Goal: Task Accomplishment & Management: Complete application form

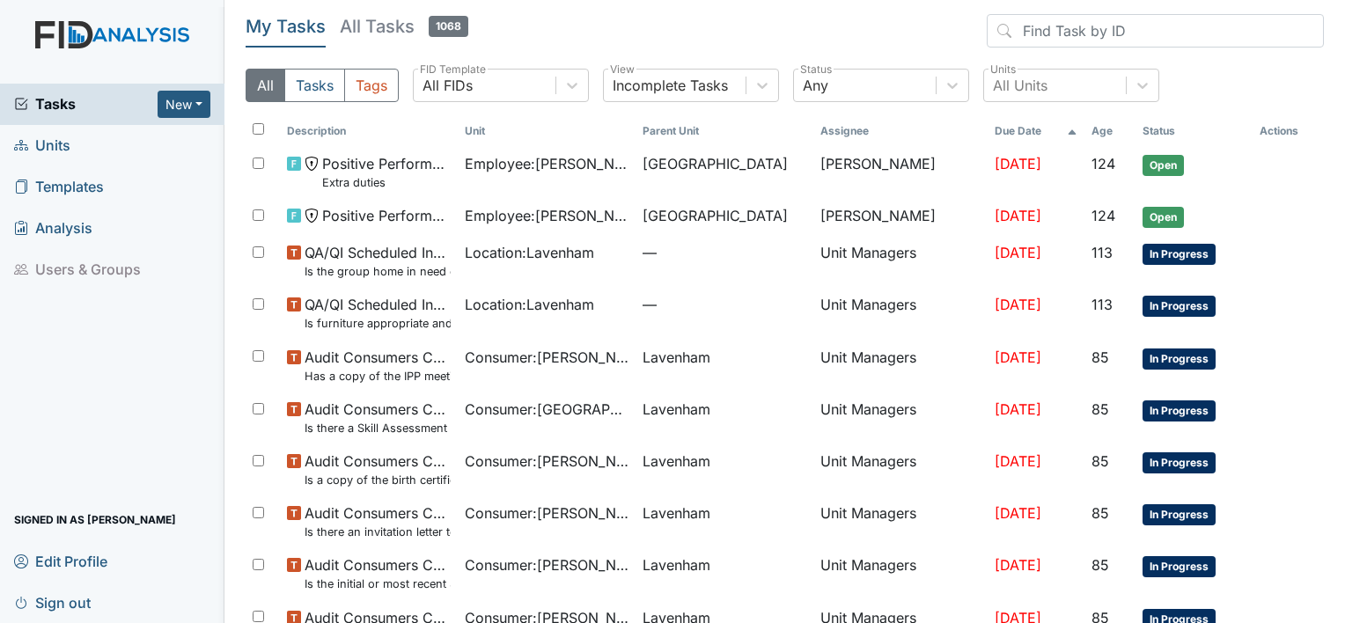
click at [60, 148] on span "Units" at bounding box center [42, 145] width 56 height 27
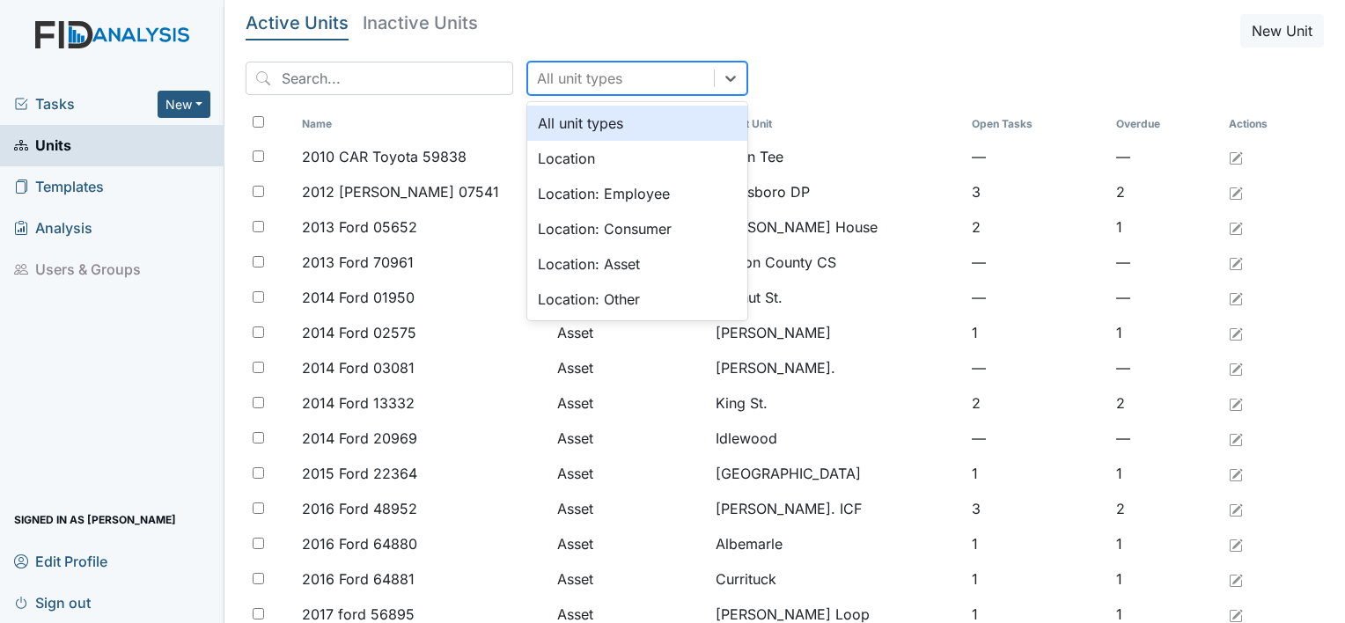
click at [595, 70] on div "All unit types" at bounding box center [621, 78] width 186 height 32
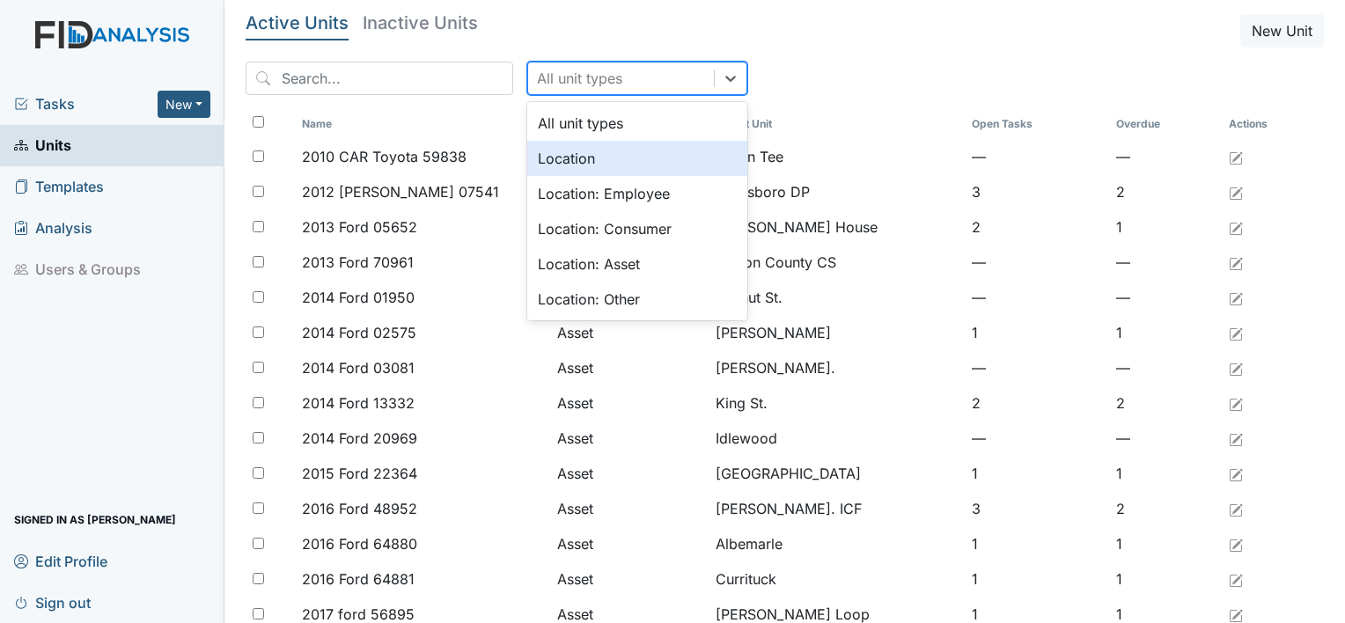
click at [567, 159] on div "Location" at bounding box center [637, 158] width 220 height 35
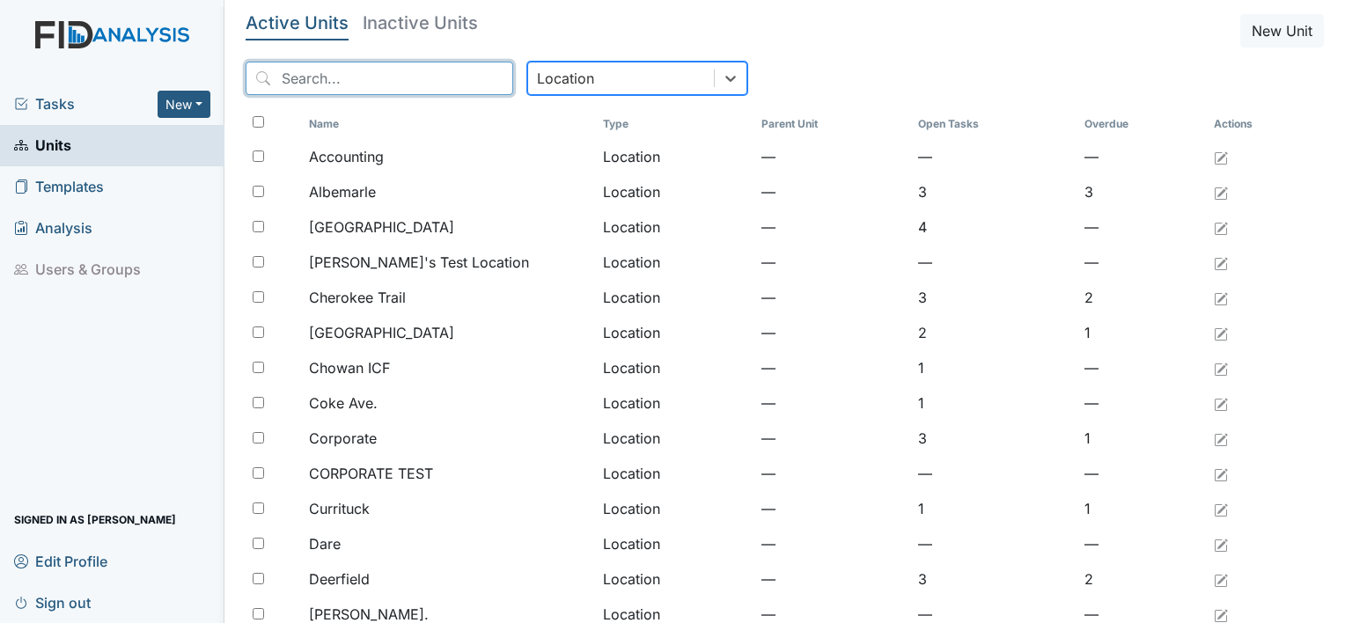
click at [368, 77] on input "search" at bounding box center [380, 78] width 268 height 33
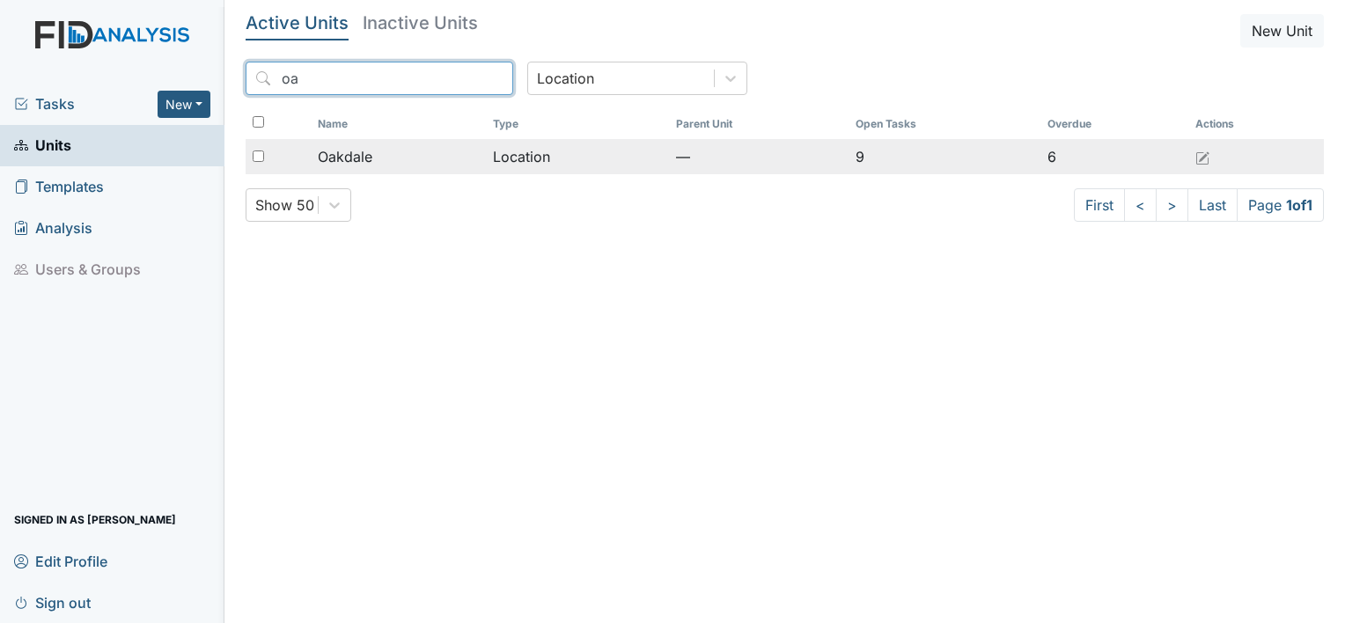
type input "oa"
click at [364, 161] on span "Oakdale" at bounding box center [345, 156] width 55 height 21
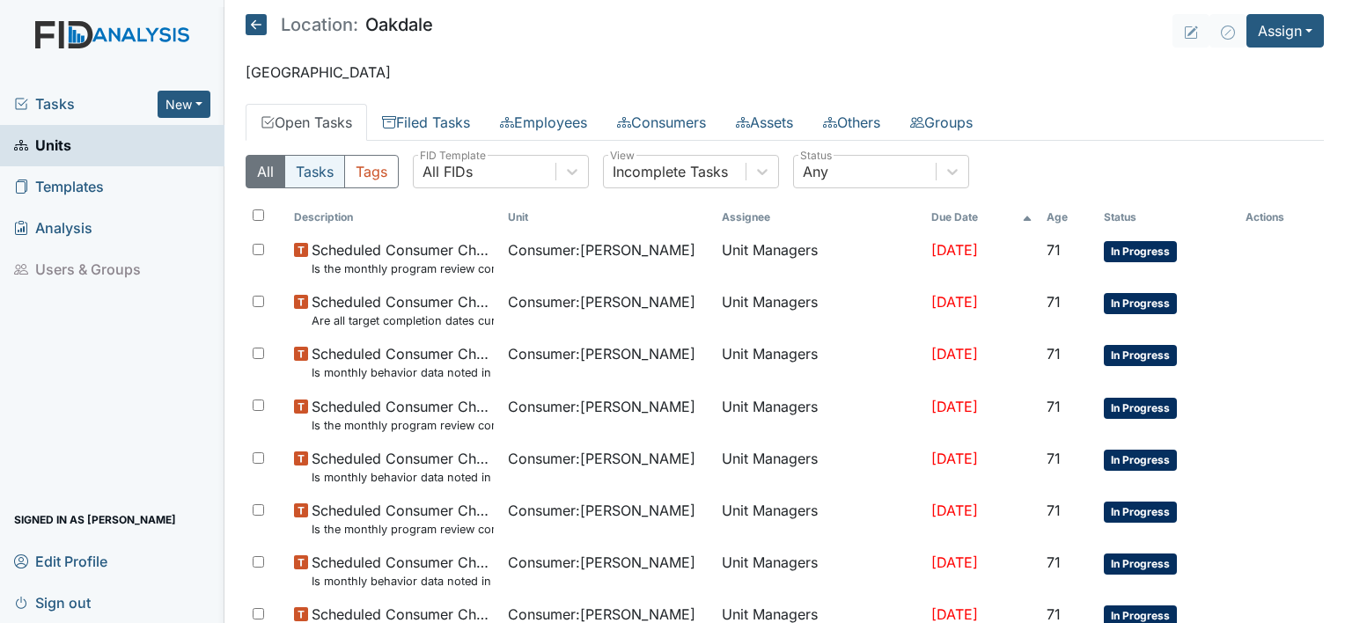
click at [327, 165] on button "Tasks" at bounding box center [314, 171] width 61 height 33
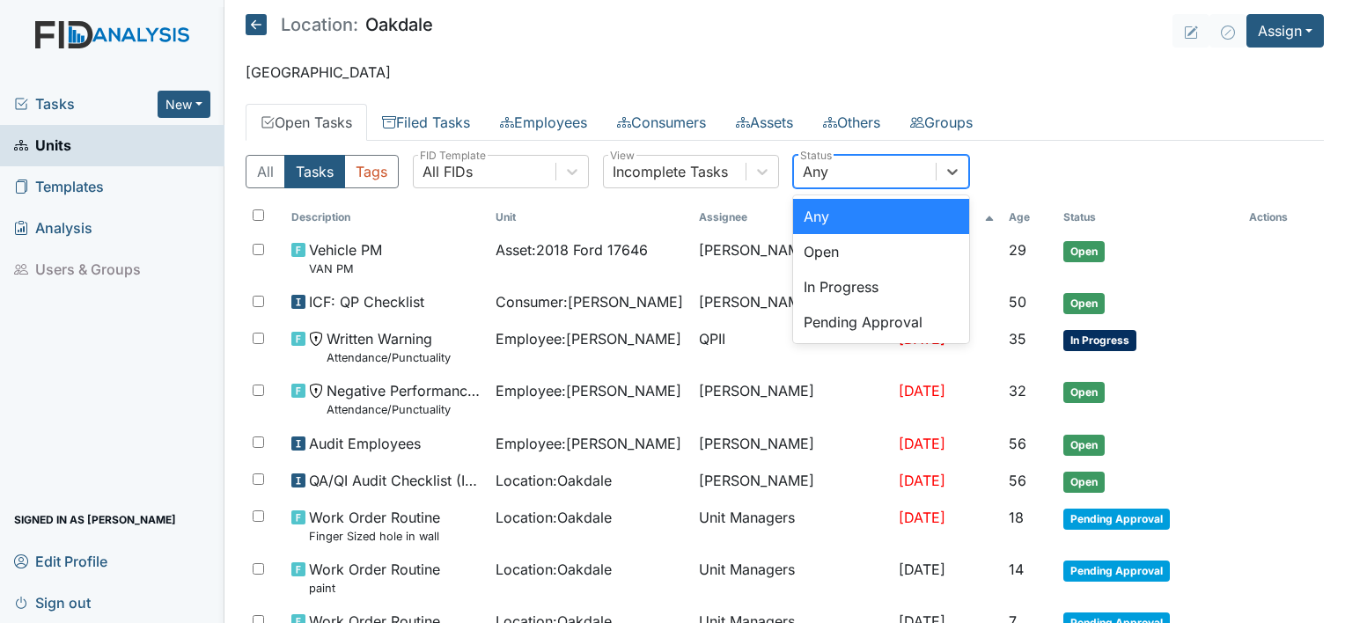
click at [905, 164] on div "Any" at bounding box center [865, 172] width 142 height 32
click at [877, 249] on div "Open" at bounding box center [881, 251] width 176 height 35
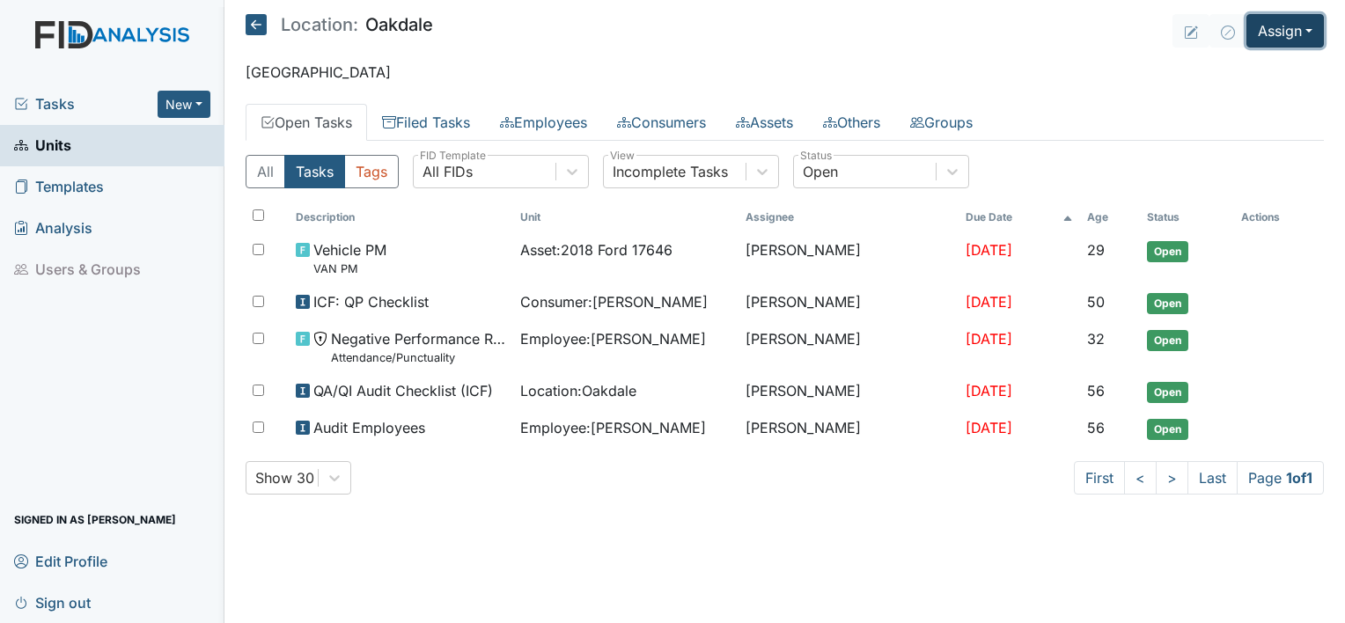
click at [1292, 31] on button "Assign" at bounding box center [1284, 30] width 77 height 33
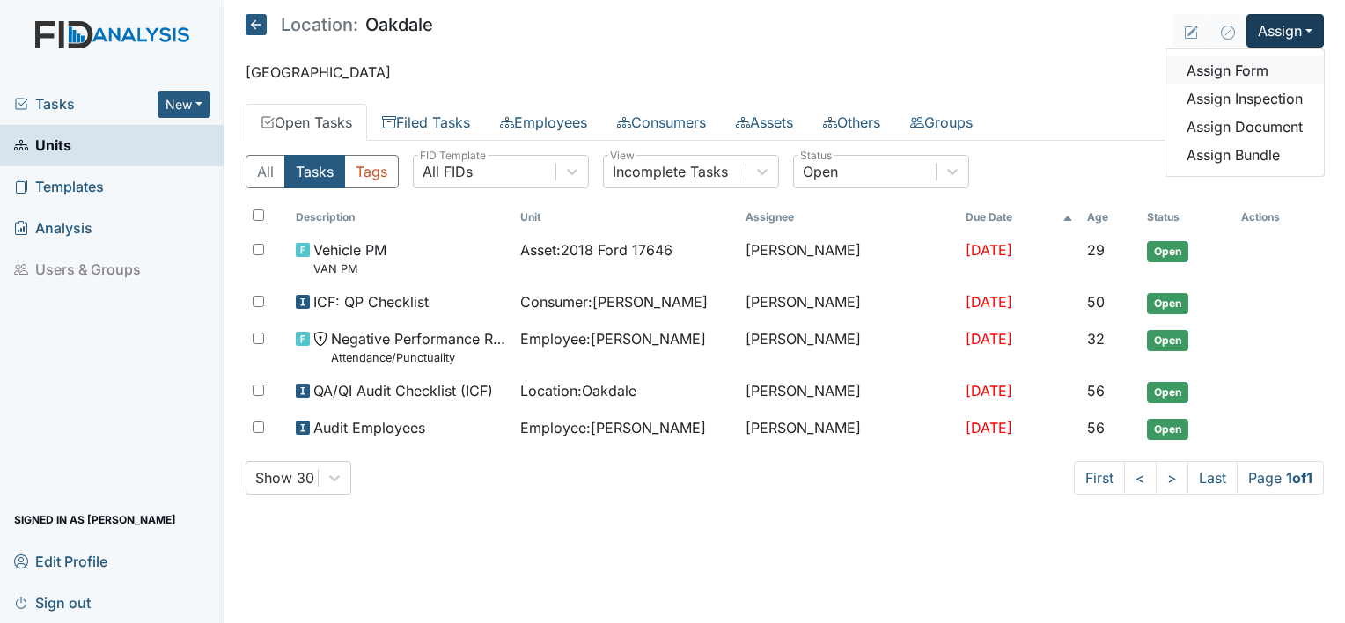
click at [1234, 66] on link "Assign Form" at bounding box center [1244, 70] width 158 height 28
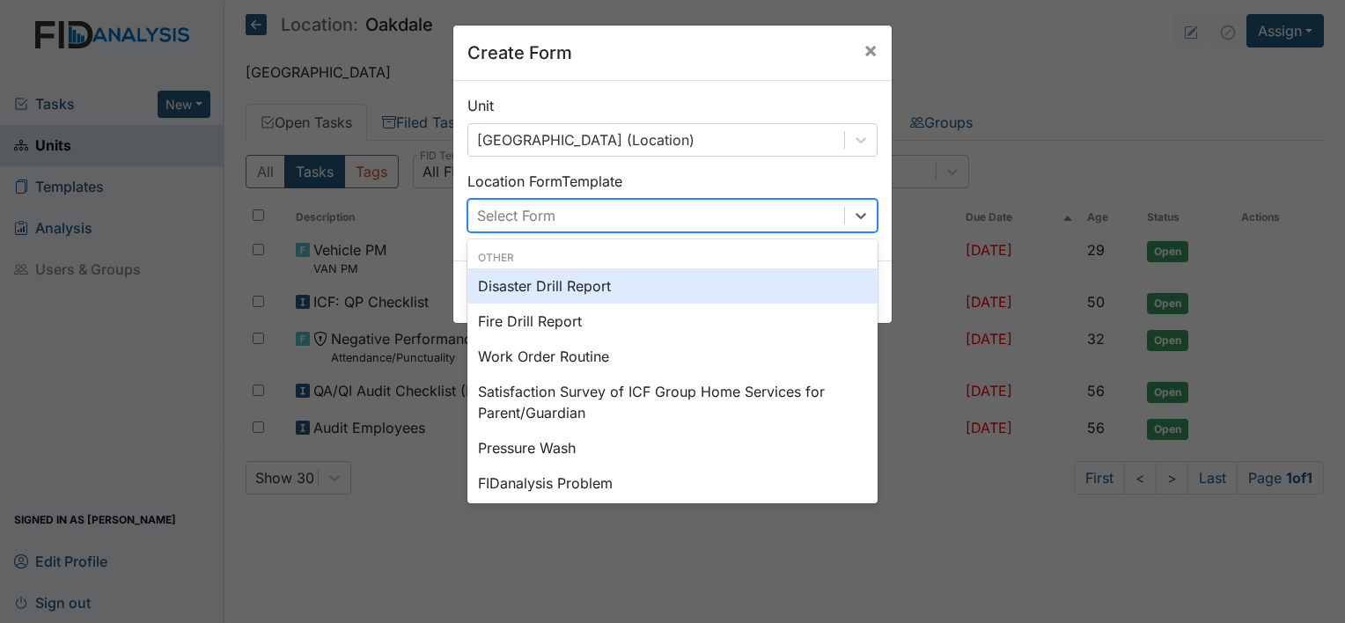
click at [643, 209] on div "Select Form" at bounding box center [656, 216] width 376 height 32
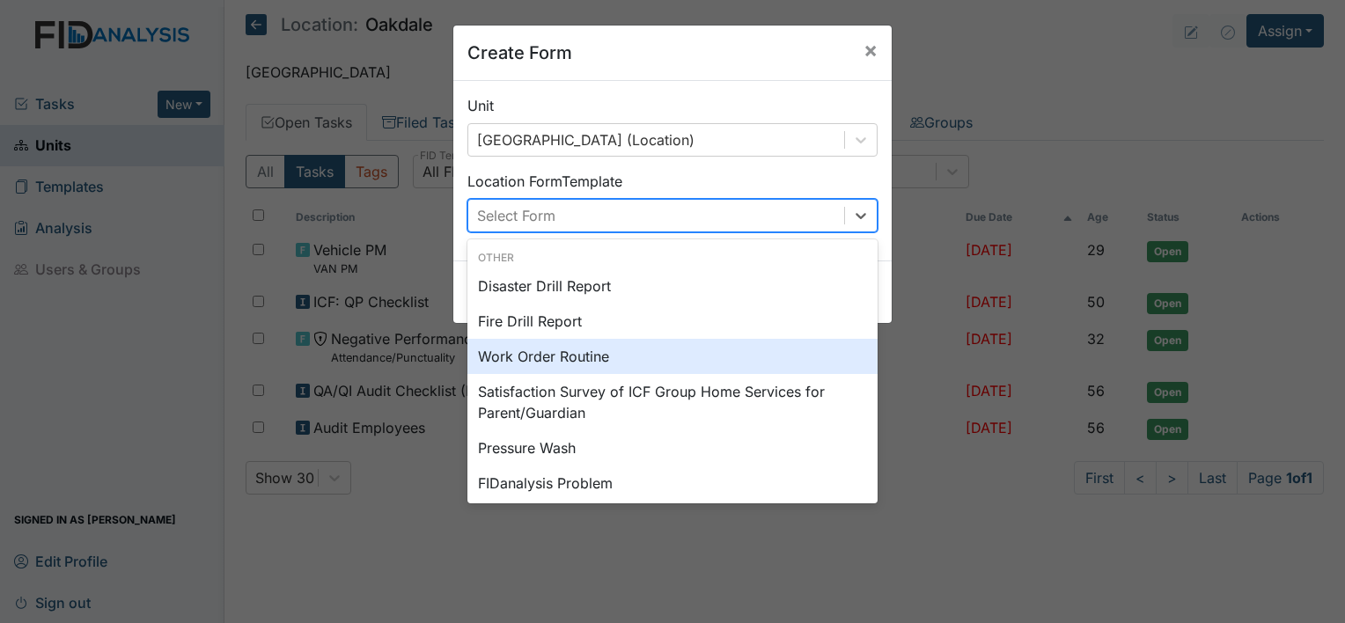
click at [535, 352] on div "Work Order Routine" at bounding box center [672, 356] width 410 height 35
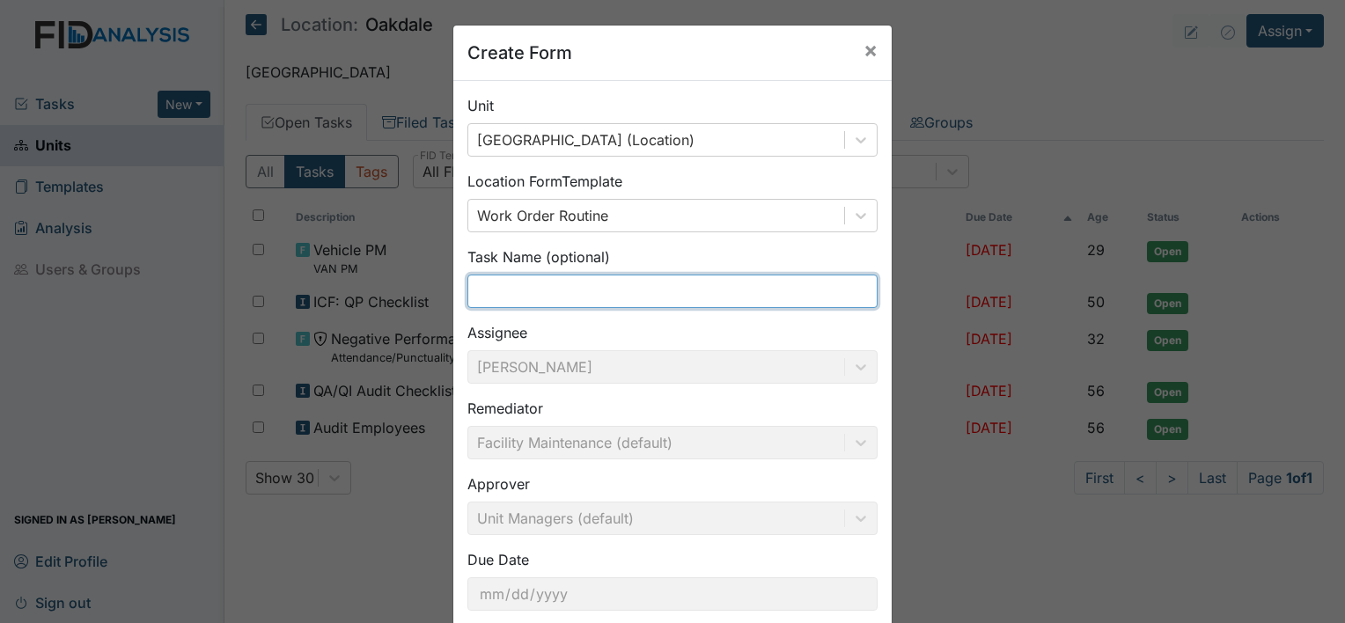
click at [698, 300] on input "text" at bounding box center [672, 291] width 410 height 33
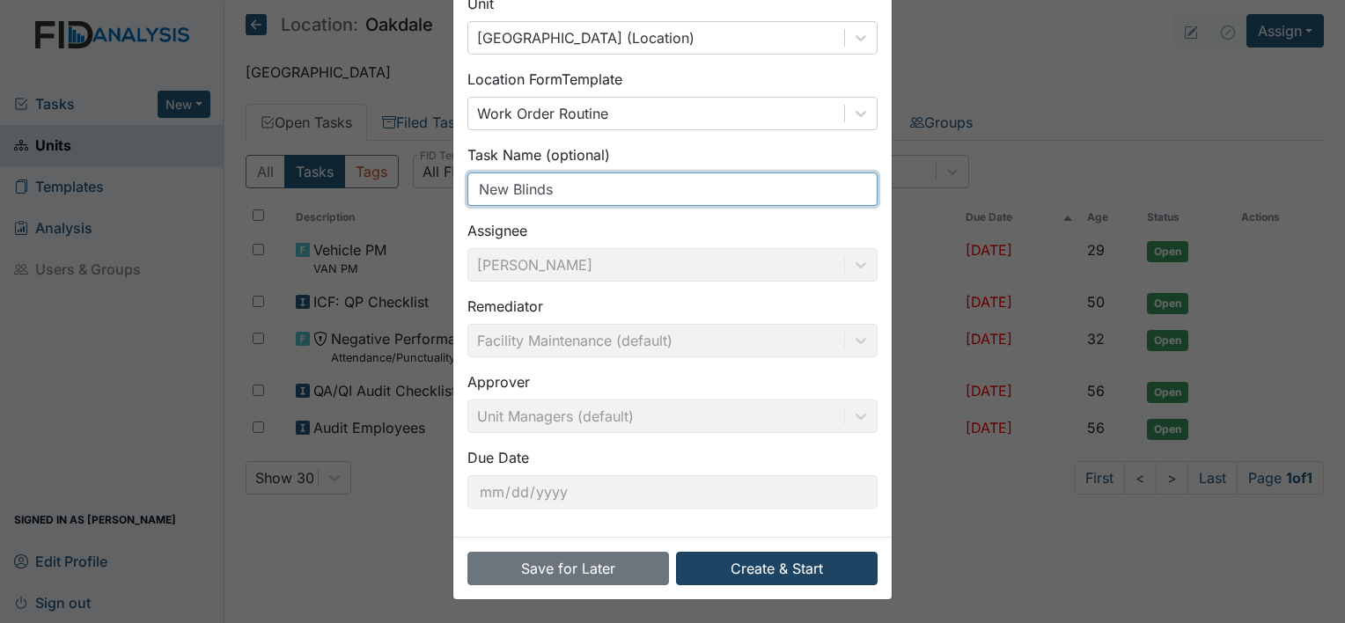
type input "New Blinds"
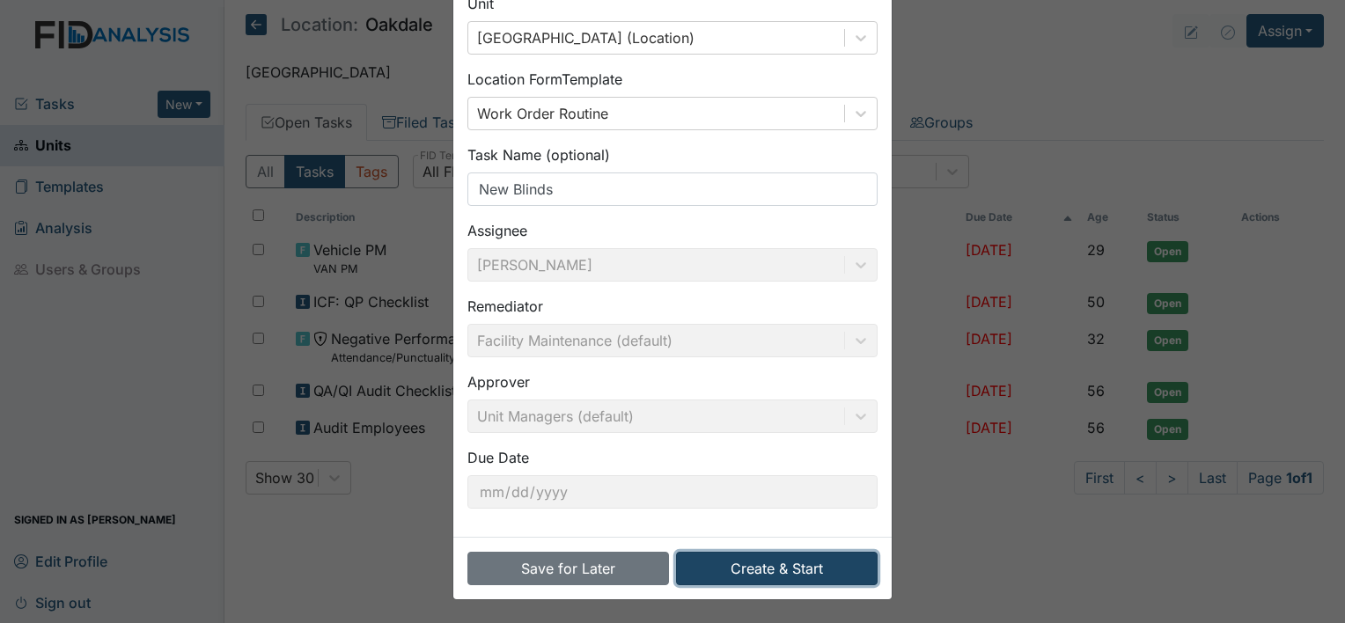
click at [729, 565] on button "Create & Start" at bounding box center [777, 568] width 202 height 33
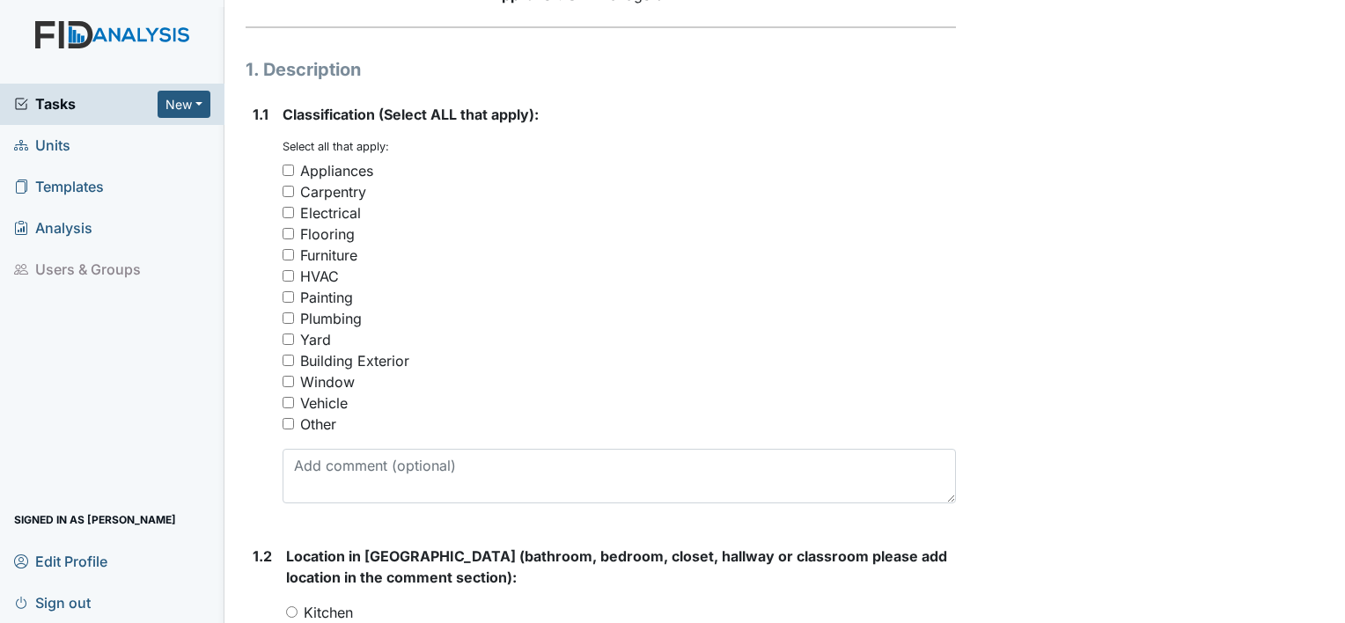
scroll to position [238, 0]
click at [341, 384] on div "Window" at bounding box center [327, 380] width 55 height 21
click at [294, 384] on input "Window" at bounding box center [287, 380] width 11 height 11
checkbox input "true"
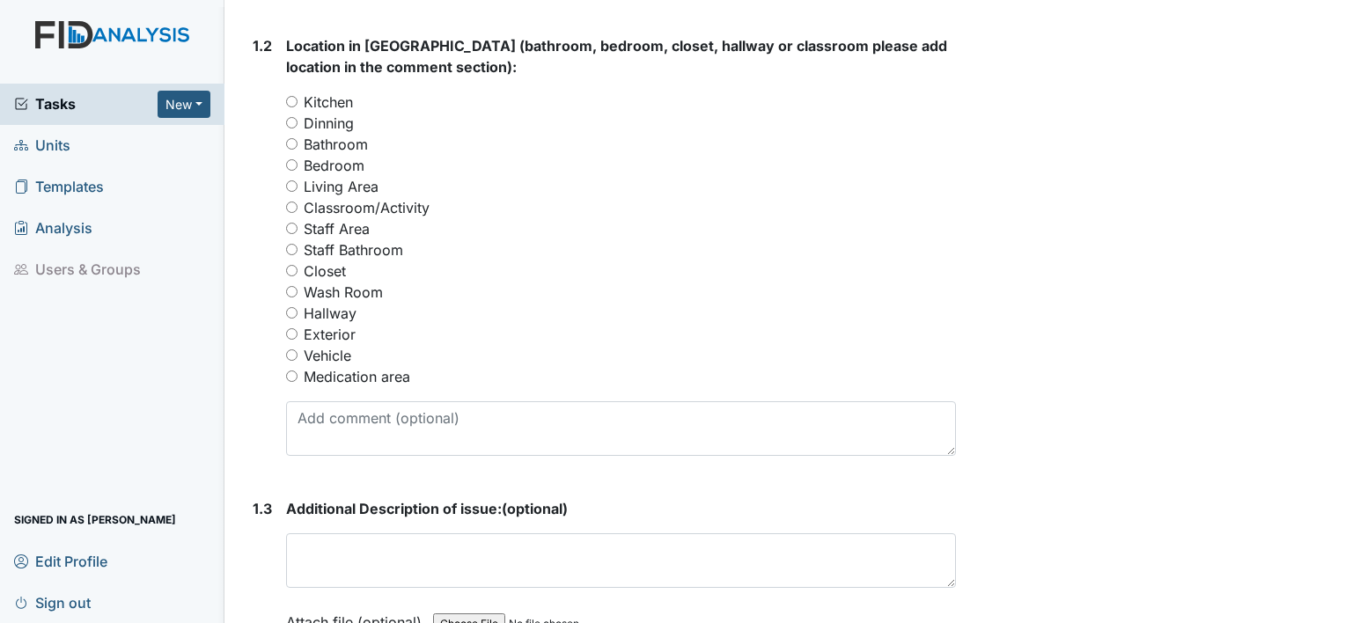
scroll to position [755, 0]
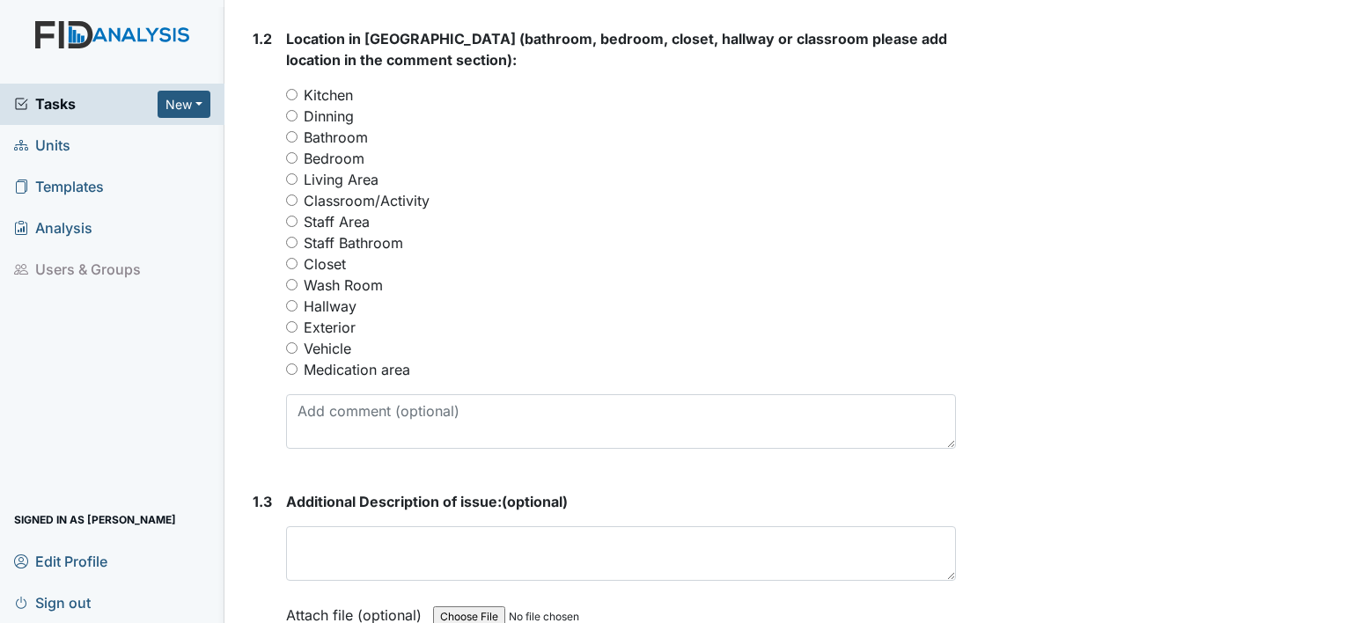
click at [341, 120] on label "Dinning" at bounding box center [329, 116] width 50 height 21
click at [297, 120] on input "Dinning" at bounding box center [291, 115] width 11 height 11
radio input "true"
click at [290, 158] on input "Bedroom" at bounding box center [291, 157] width 11 height 11
radio input "true"
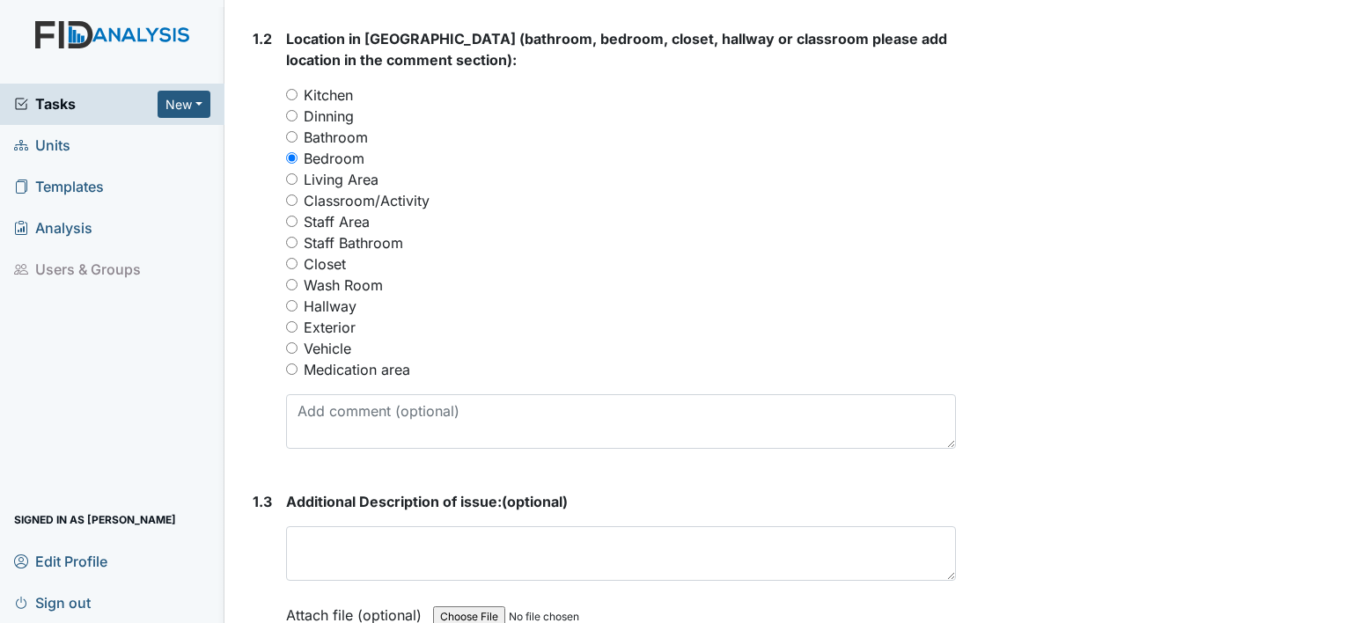
click at [287, 111] on input "Dinning" at bounding box center [291, 115] width 11 height 11
radio input "true"
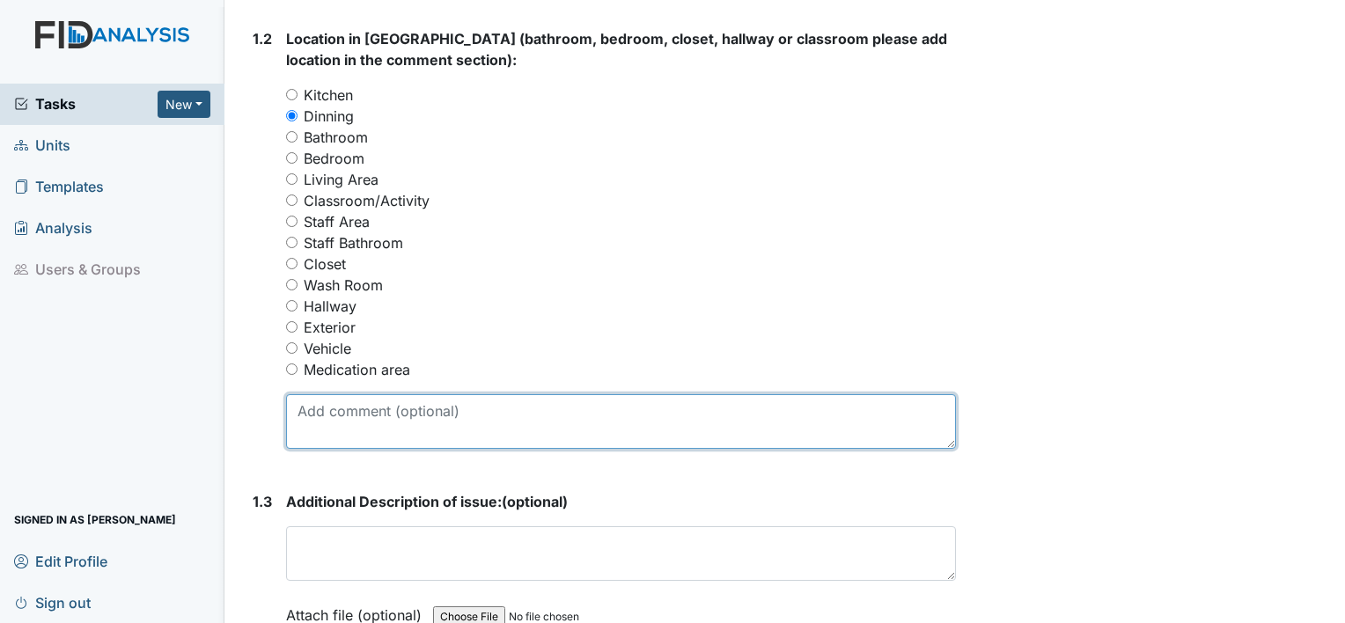
click at [503, 415] on textarea at bounding box center [621, 421] width 670 height 55
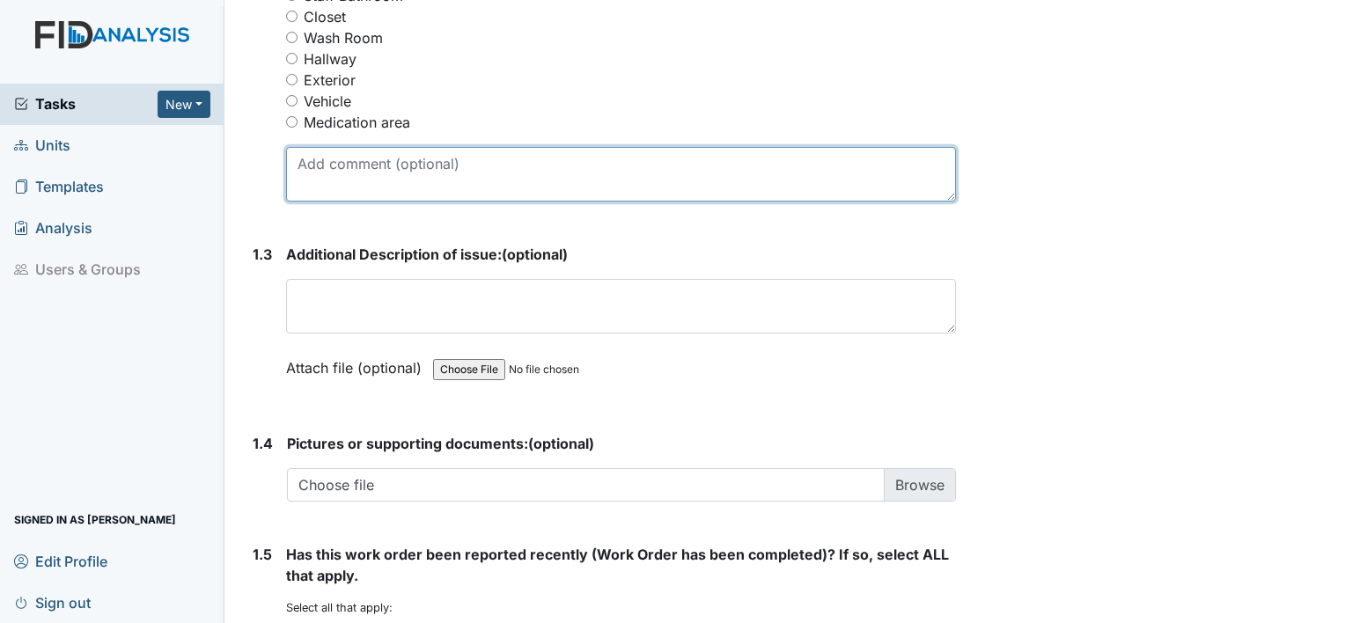
scroll to position [1003, 0]
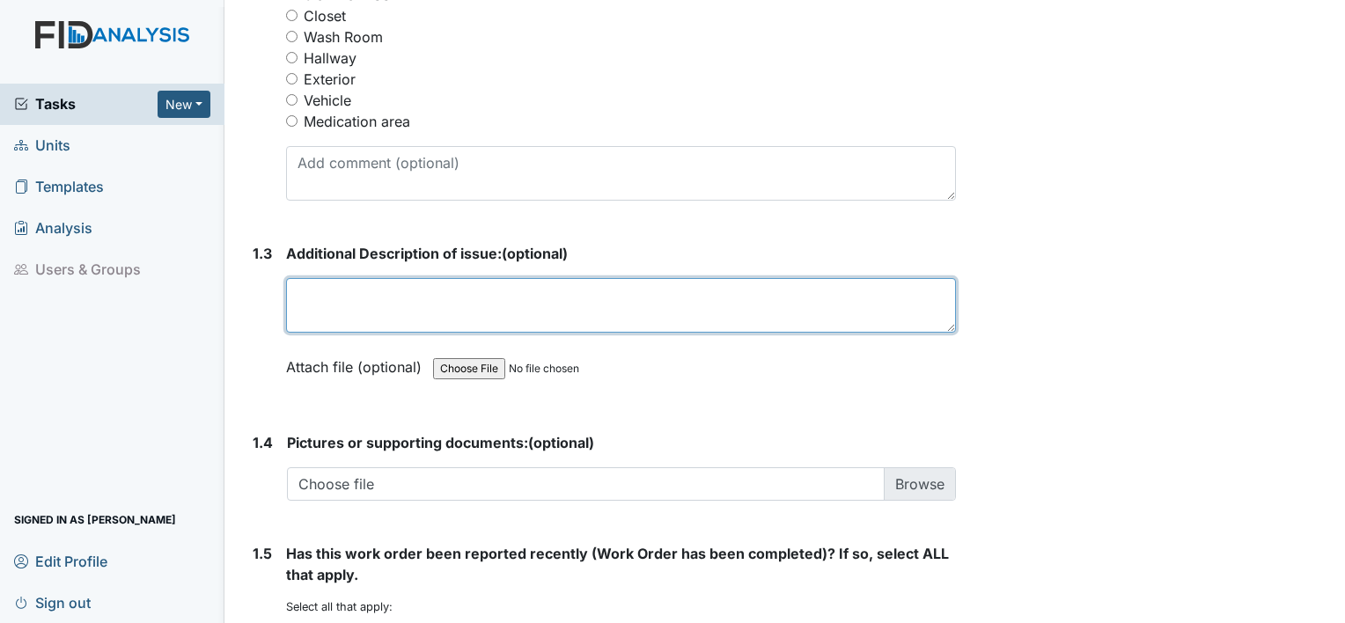
click at [493, 292] on textarea at bounding box center [621, 305] width 670 height 55
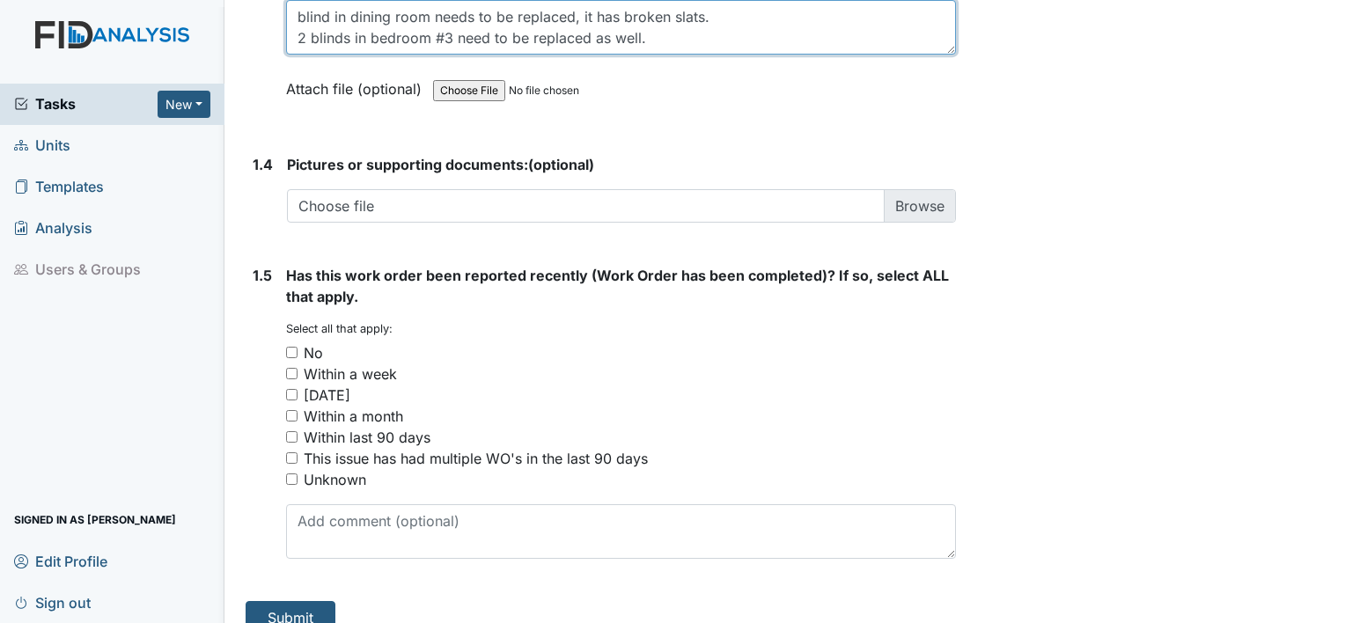
scroll to position [1287, 0]
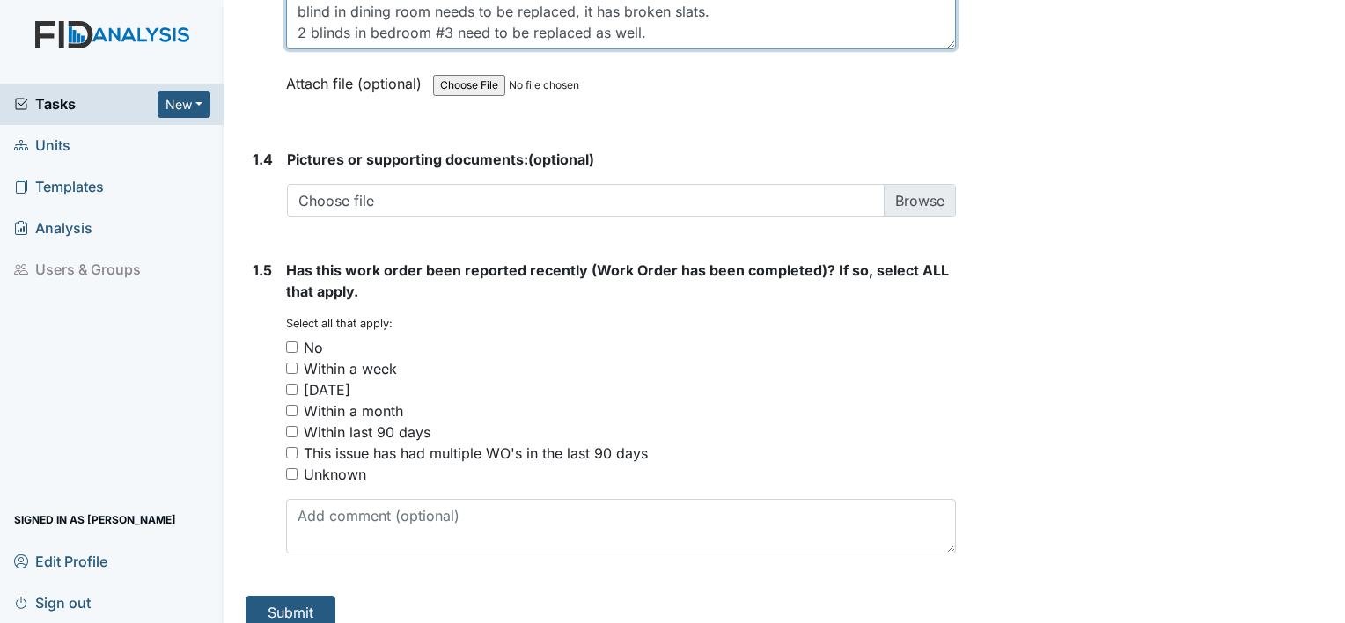
type textarea "blind in dining room needs to be replaced, it has broken slats. 2 blinds in bed…"
click at [317, 342] on div "No" at bounding box center [313, 347] width 19 height 21
click at [297, 342] on input "No" at bounding box center [291, 346] width 11 height 11
checkbox input "true"
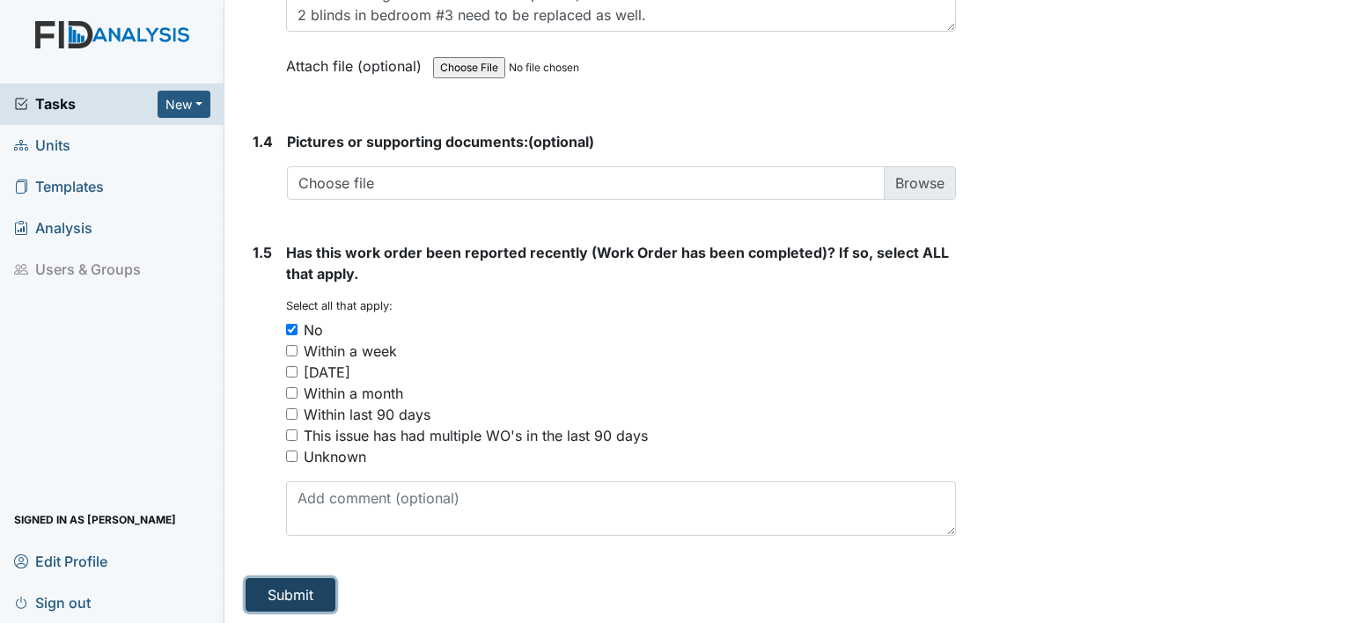
click at [293, 601] on button "Submit" at bounding box center [291, 594] width 90 height 33
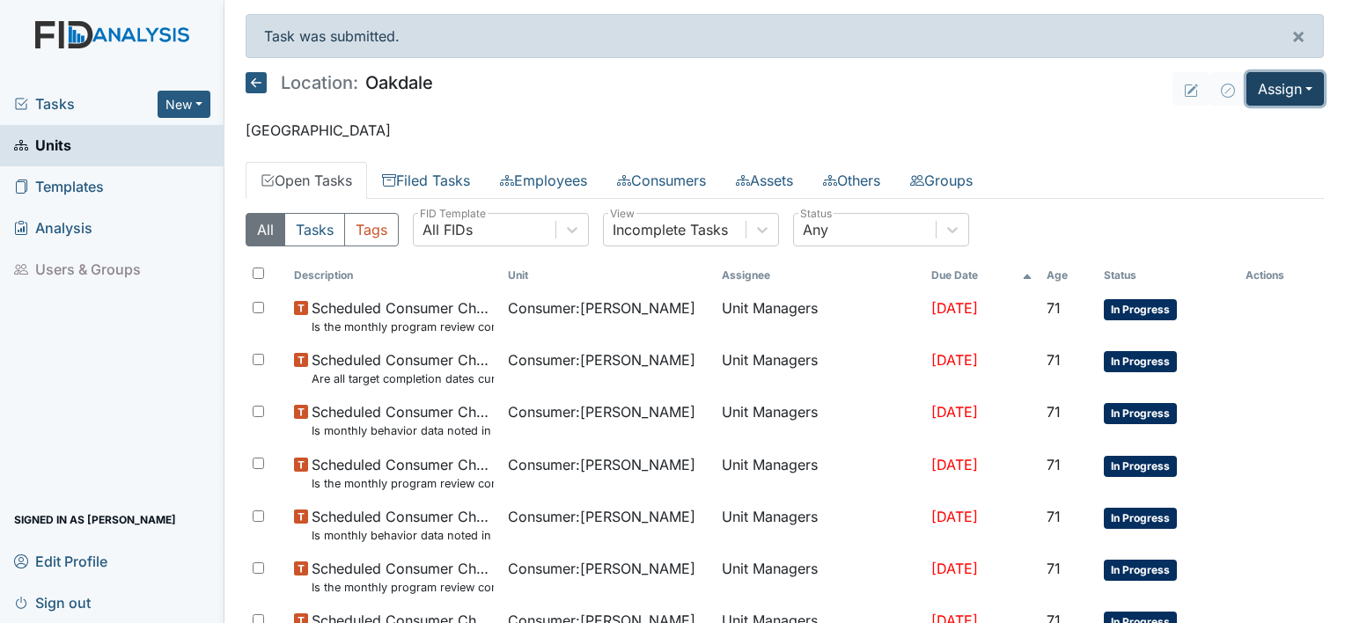
click at [1260, 92] on button "Assign" at bounding box center [1284, 88] width 77 height 33
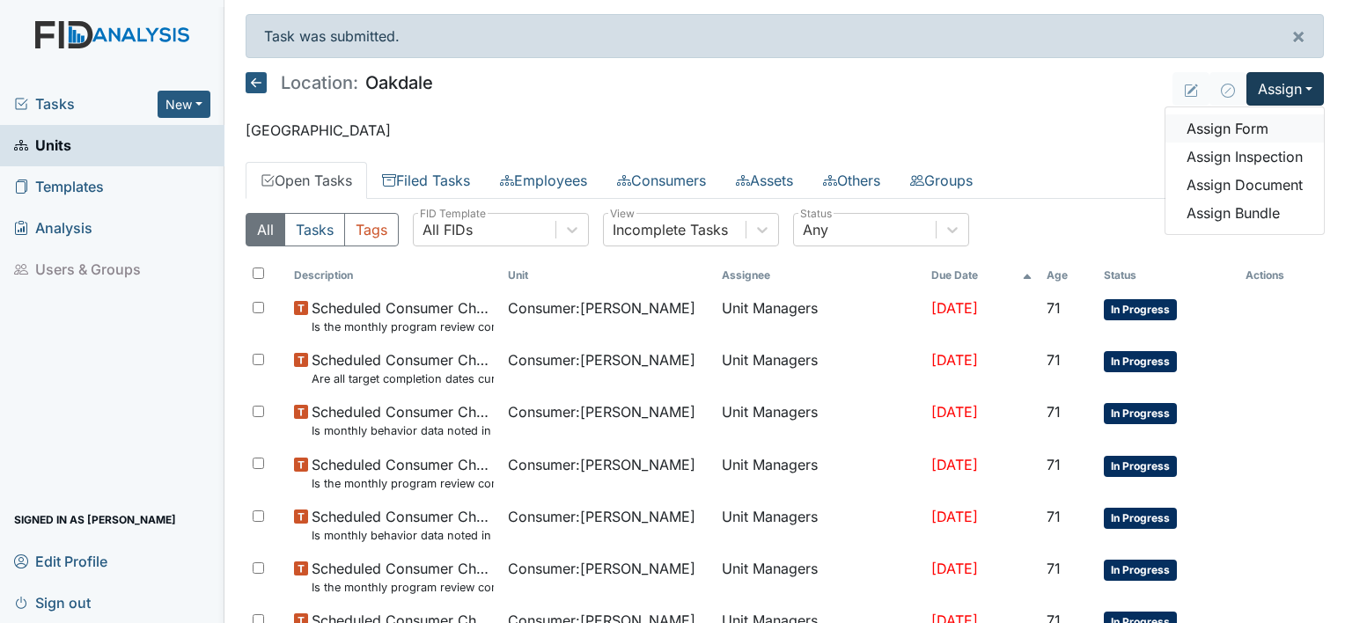
click at [1232, 131] on link "Assign Form" at bounding box center [1244, 128] width 158 height 28
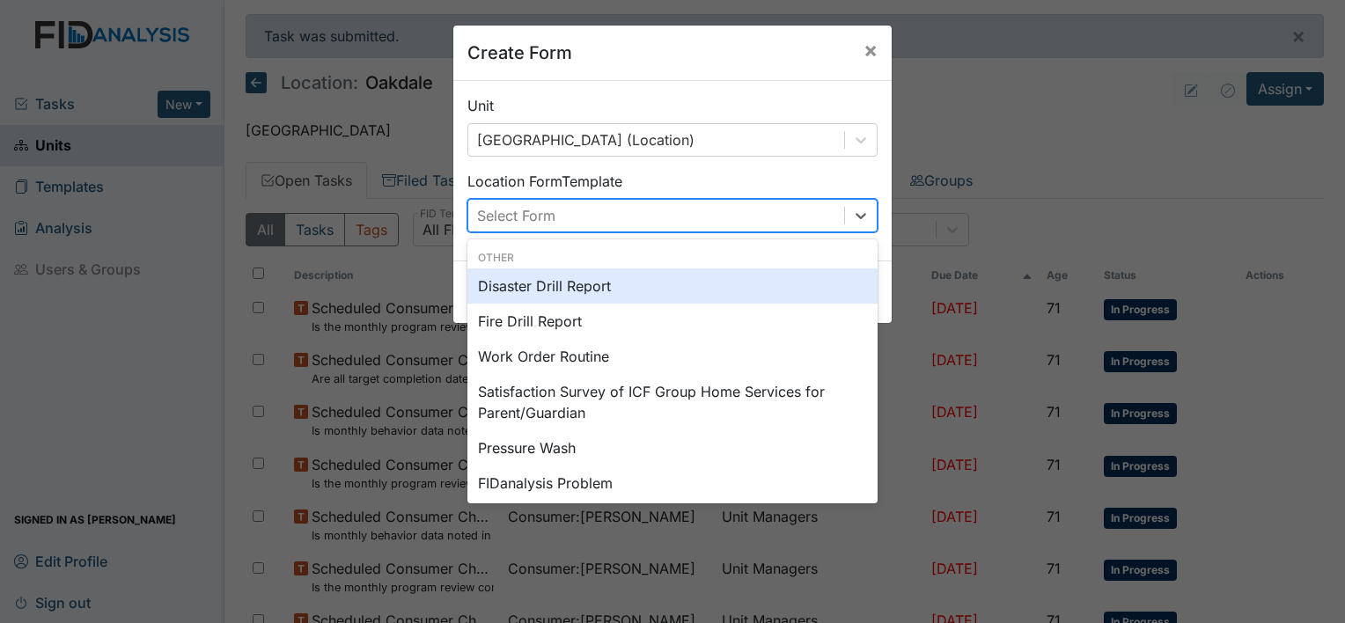
click at [786, 213] on div "Select Form" at bounding box center [656, 216] width 376 height 32
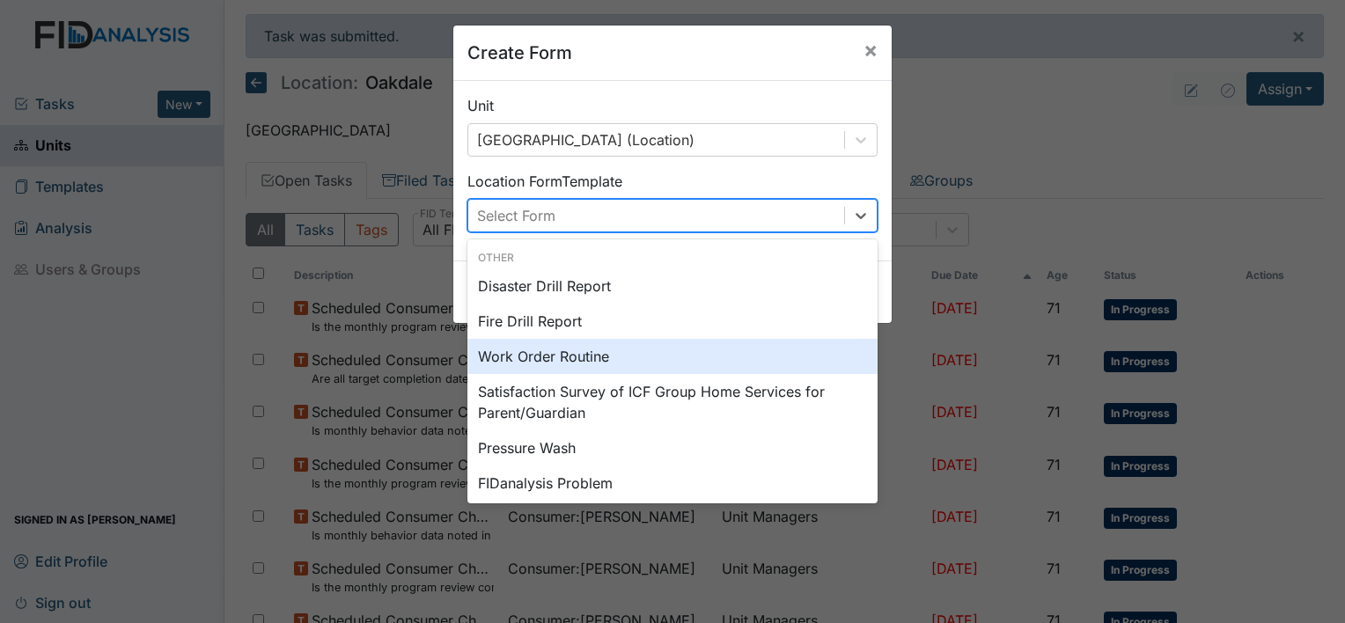
click at [747, 342] on div "Work Order Routine" at bounding box center [672, 356] width 410 height 35
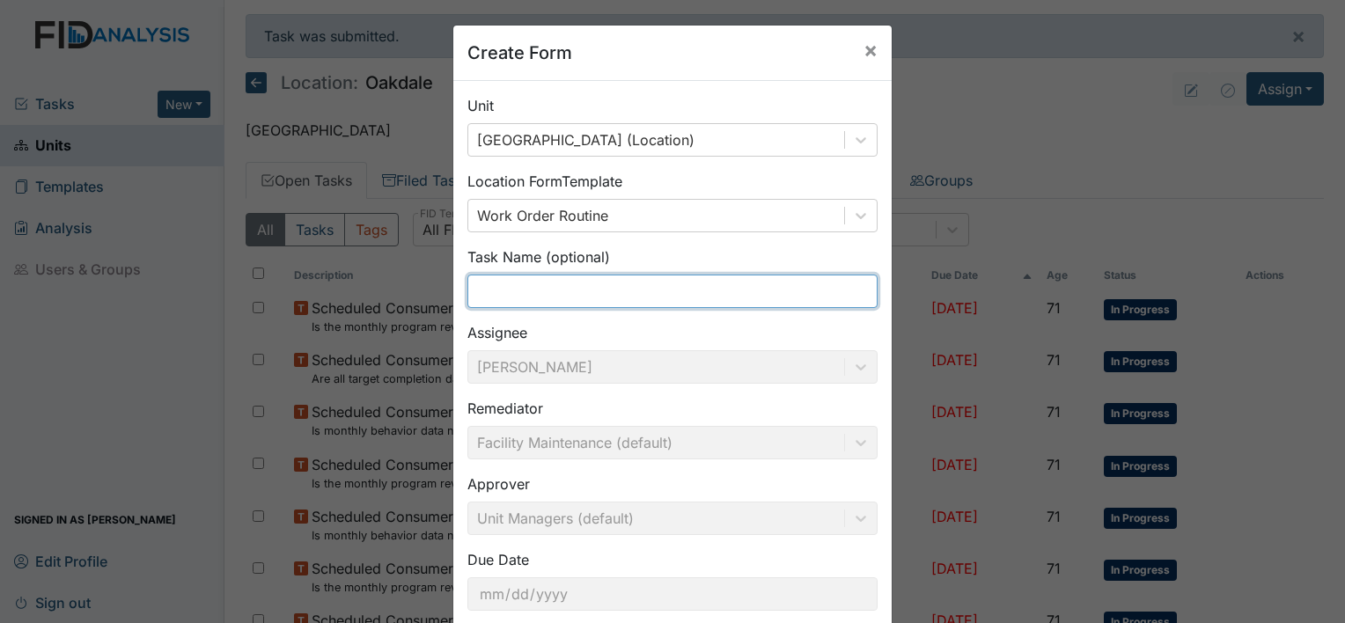
click at [644, 289] on input "text" at bounding box center [672, 291] width 410 height 33
type input "s"
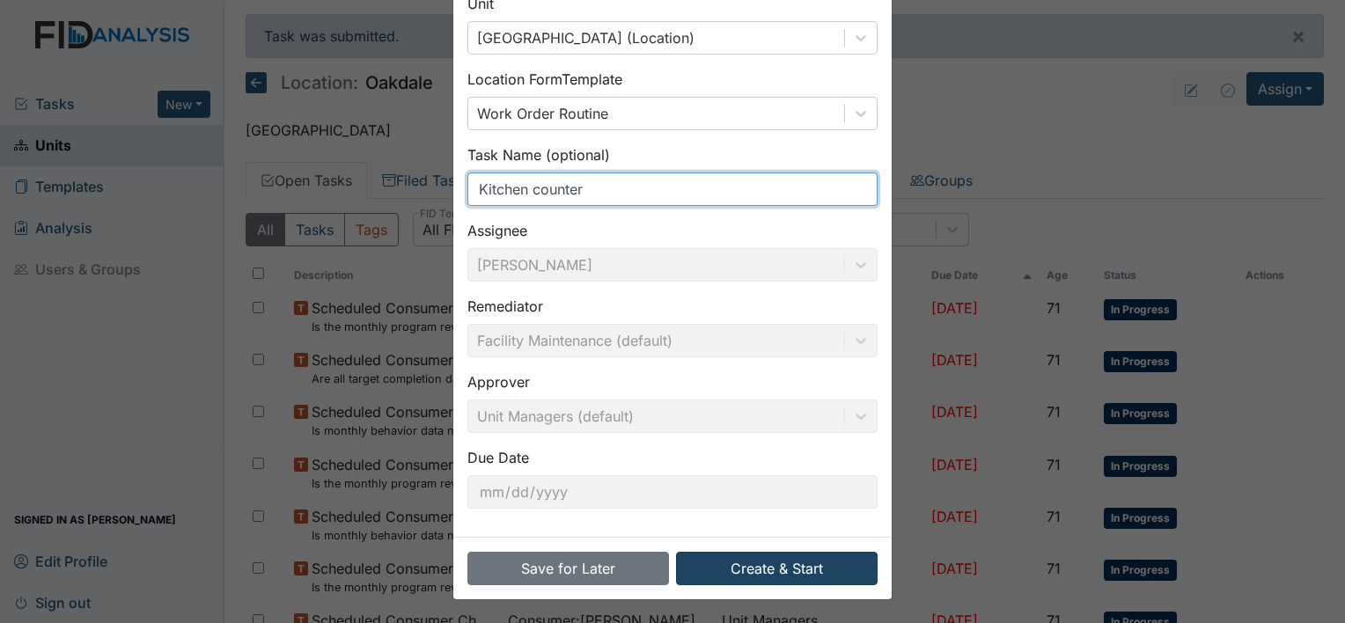
type input "Kitchen counter"
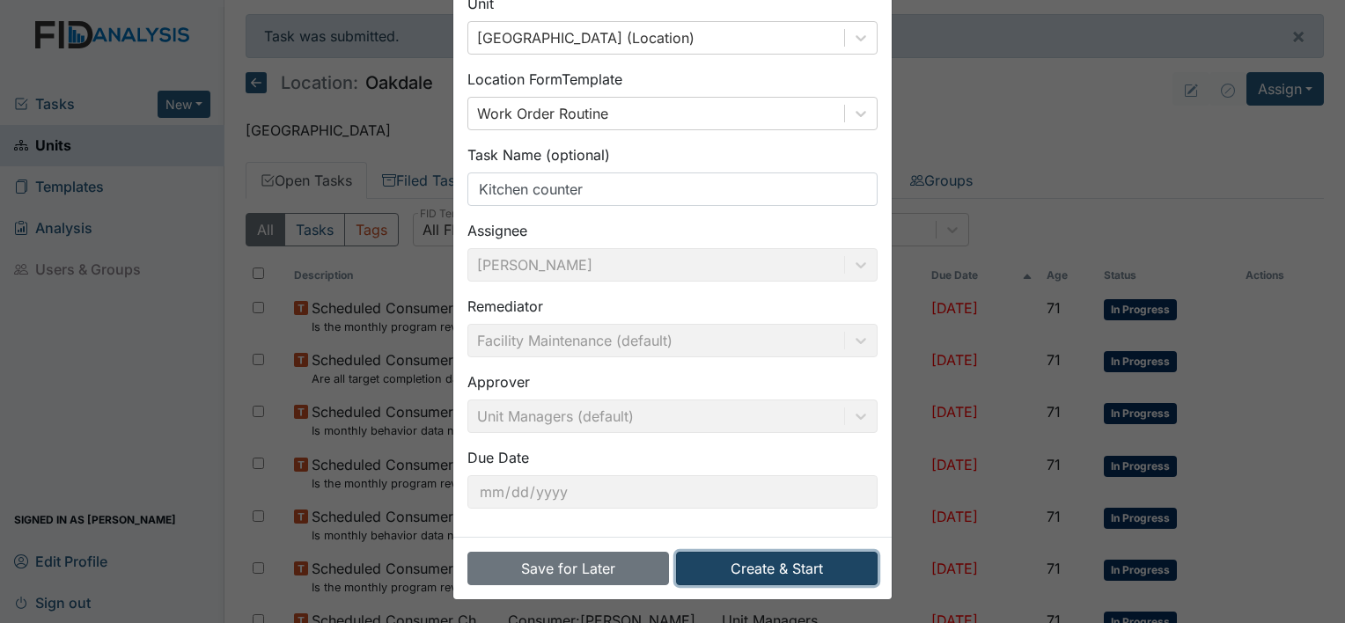
click at [764, 563] on button "Create & Start" at bounding box center [777, 568] width 202 height 33
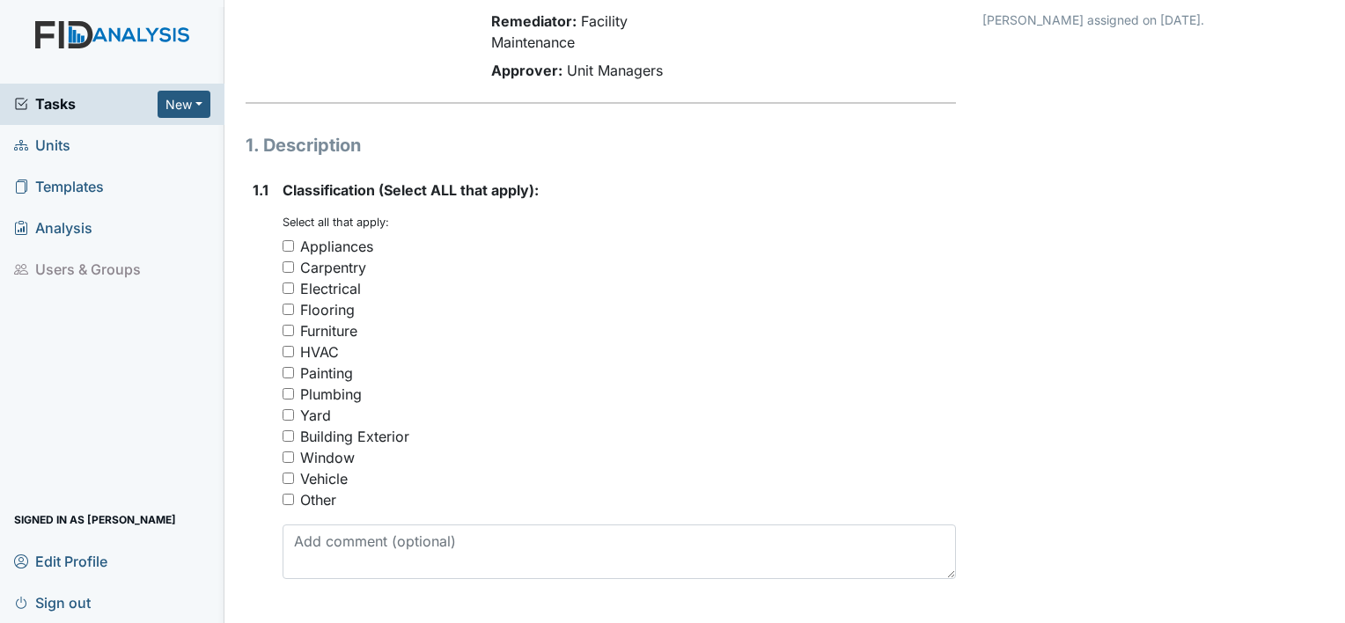
scroll to position [164, 0]
click at [349, 332] on div "Furniture" at bounding box center [328, 329] width 57 height 21
click at [294, 332] on input "Furniture" at bounding box center [287, 328] width 11 height 11
checkbox input "true"
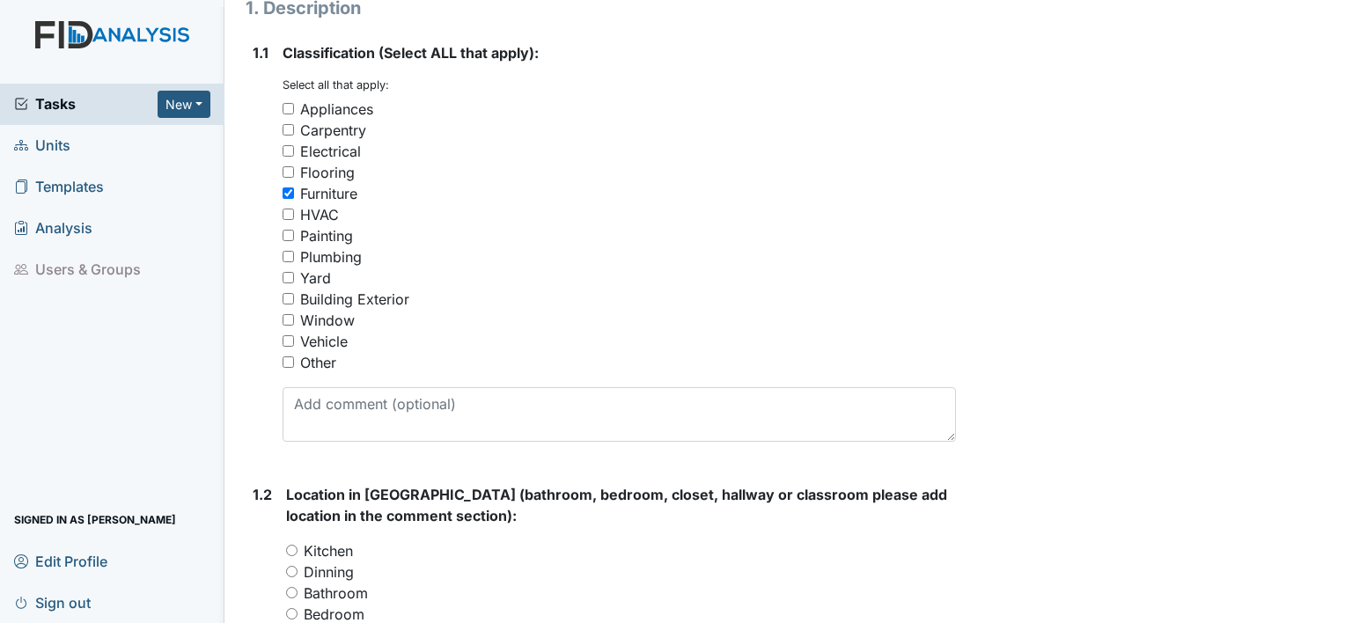
scroll to position [305, 0]
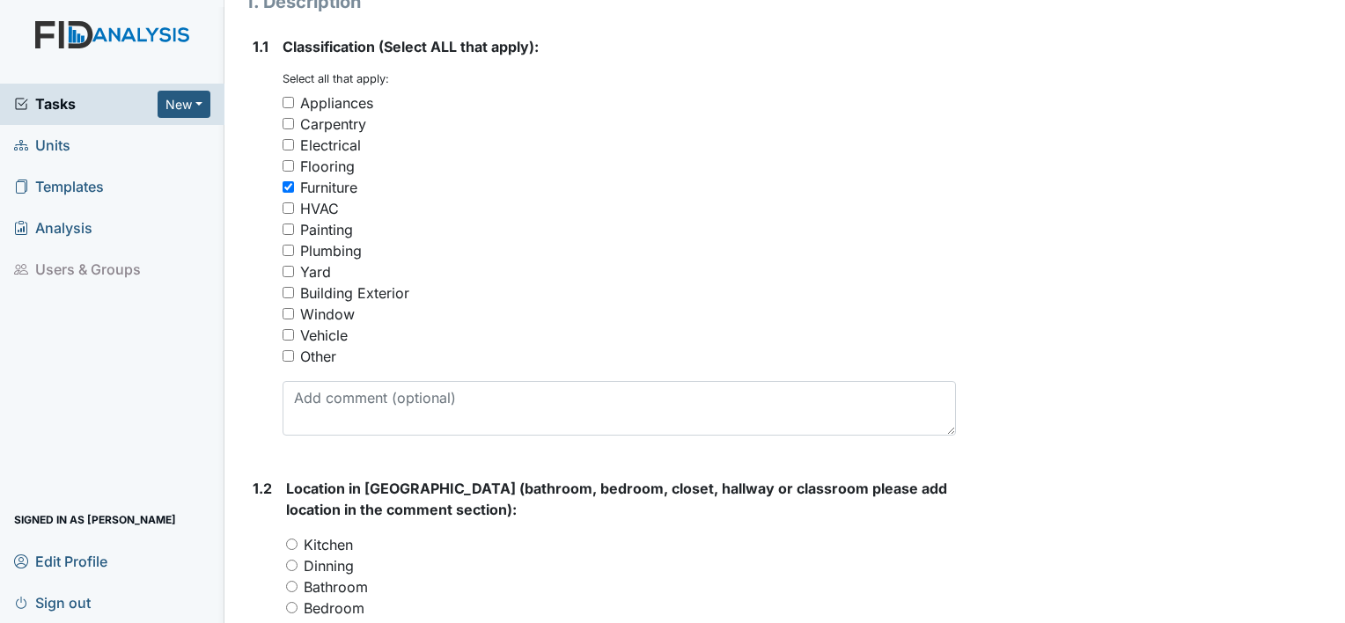
click at [324, 357] on div "Other" at bounding box center [318, 356] width 36 height 21
click at [294, 357] on input "Other" at bounding box center [287, 355] width 11 height 11
checkbox input "true"
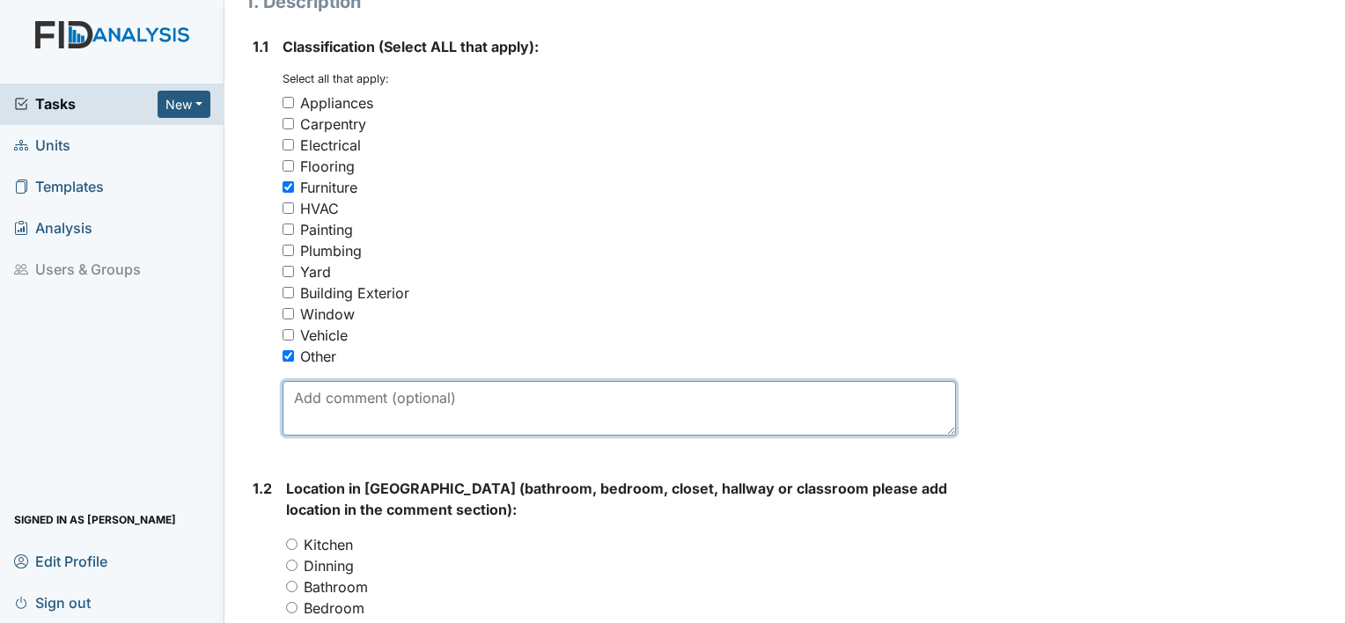
click at [341, 405] on textarea at bounding box center [618, 408] width 673 height 55
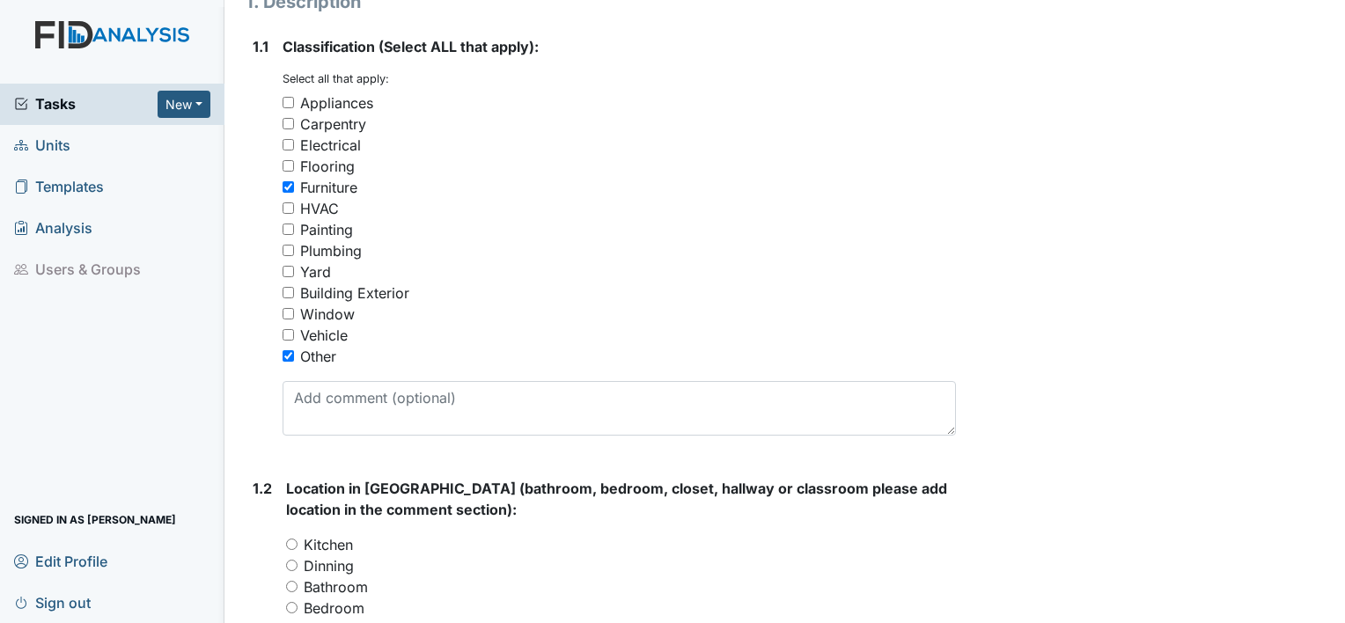
click at [289, 190] on input "Furniture" at bounding box center [287, 186] width 11 height 11
checkbox input "false"
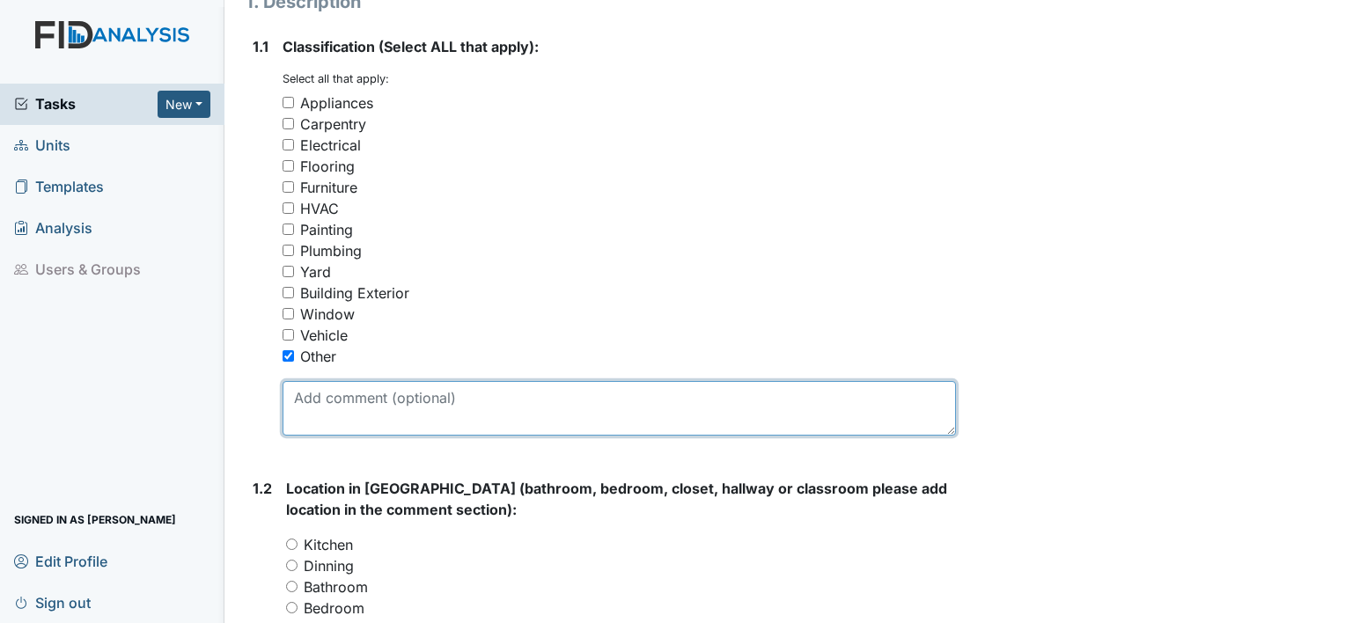
click at [372, 412] on textarea at bounding box center [618, 408] width 673 height 55
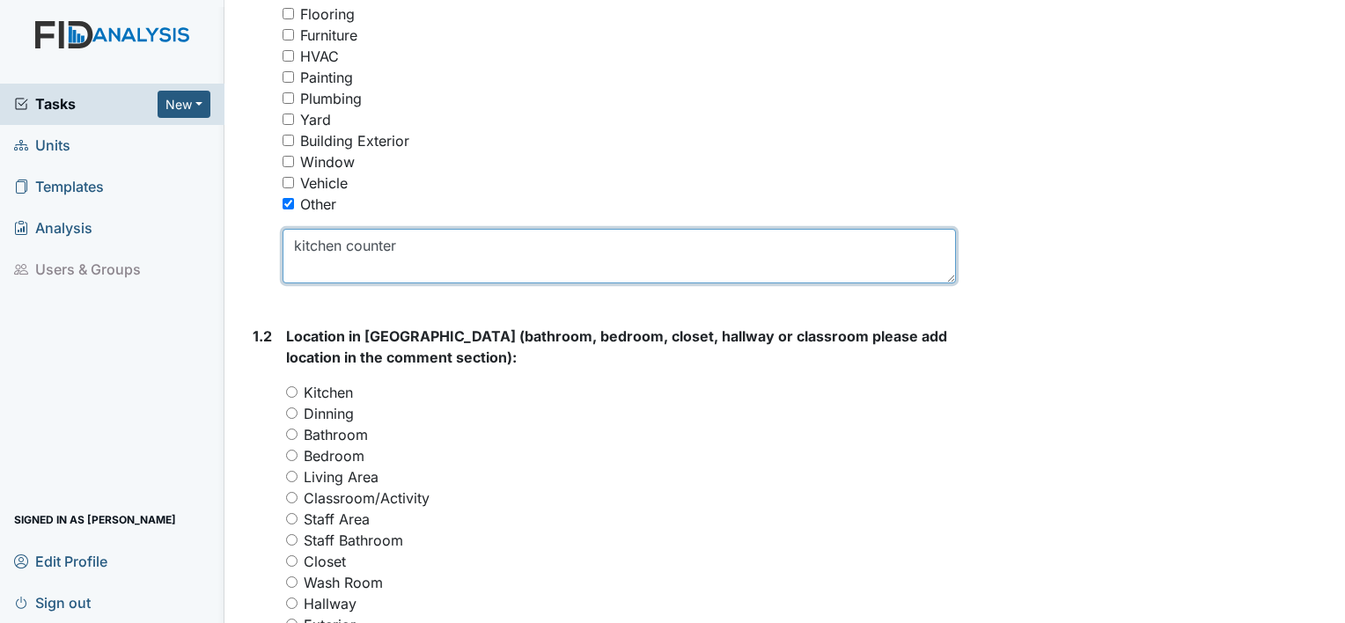
scroll to position [463, 0]
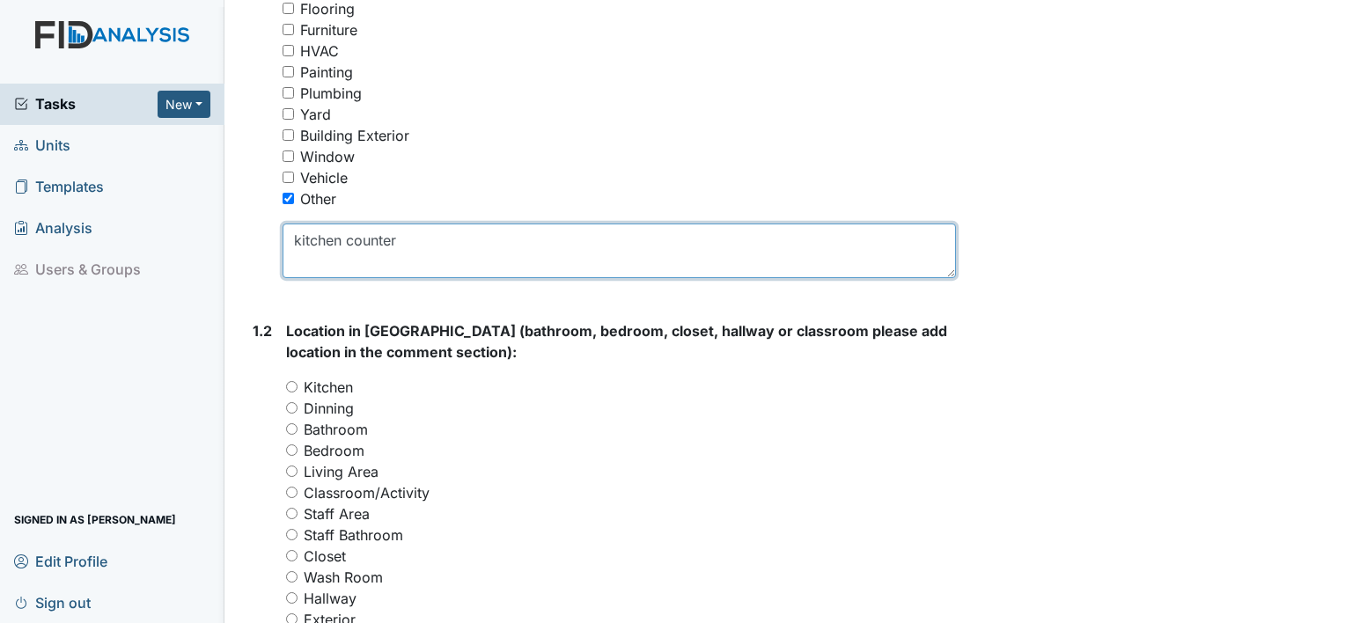
type textarea "kitchen counter"
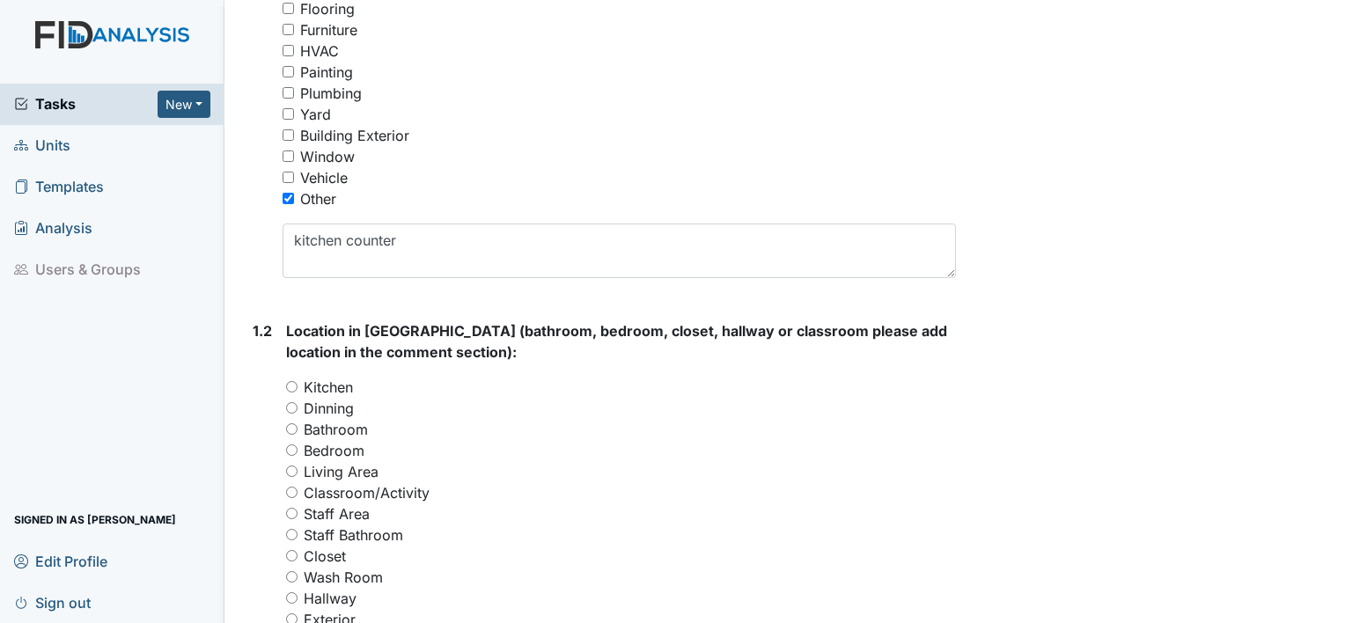
click at [336, 378] on label "Kitchen" at bounding box center [328, 387] width 49 height 21
click at [297, 381] on input "Kitchen" at bounding box center [291, 386] width 11 height 11
radio input "true"
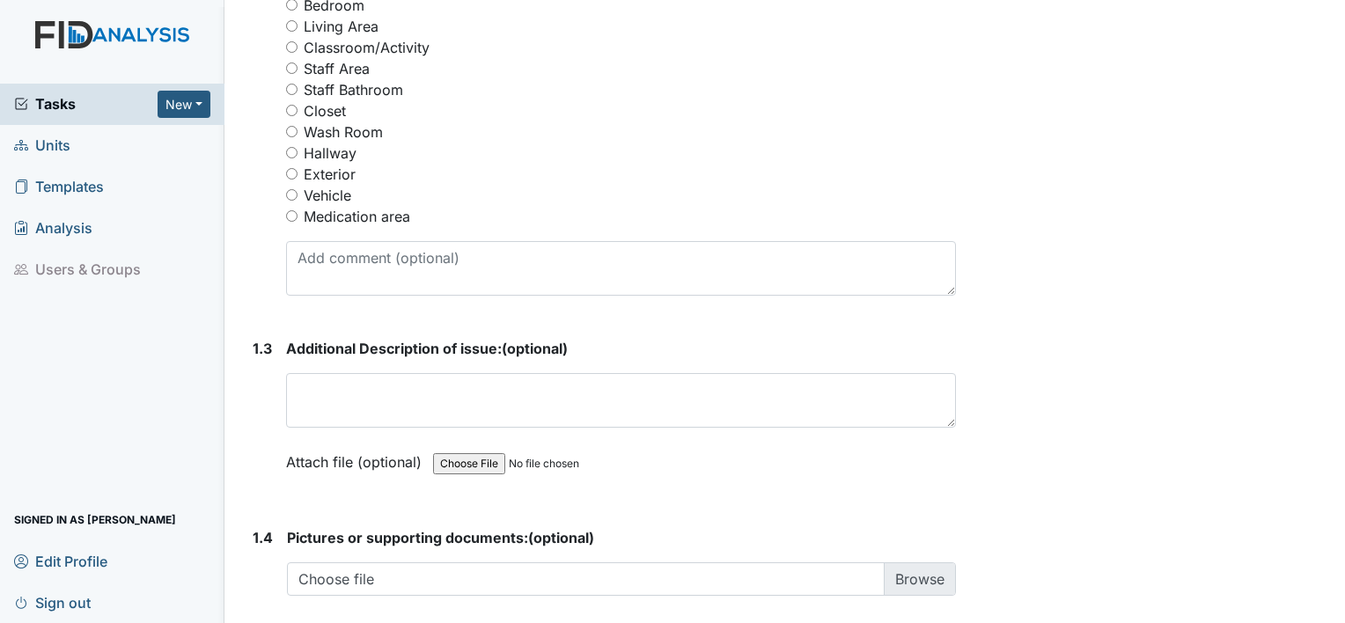
scroll to position [914, 0]
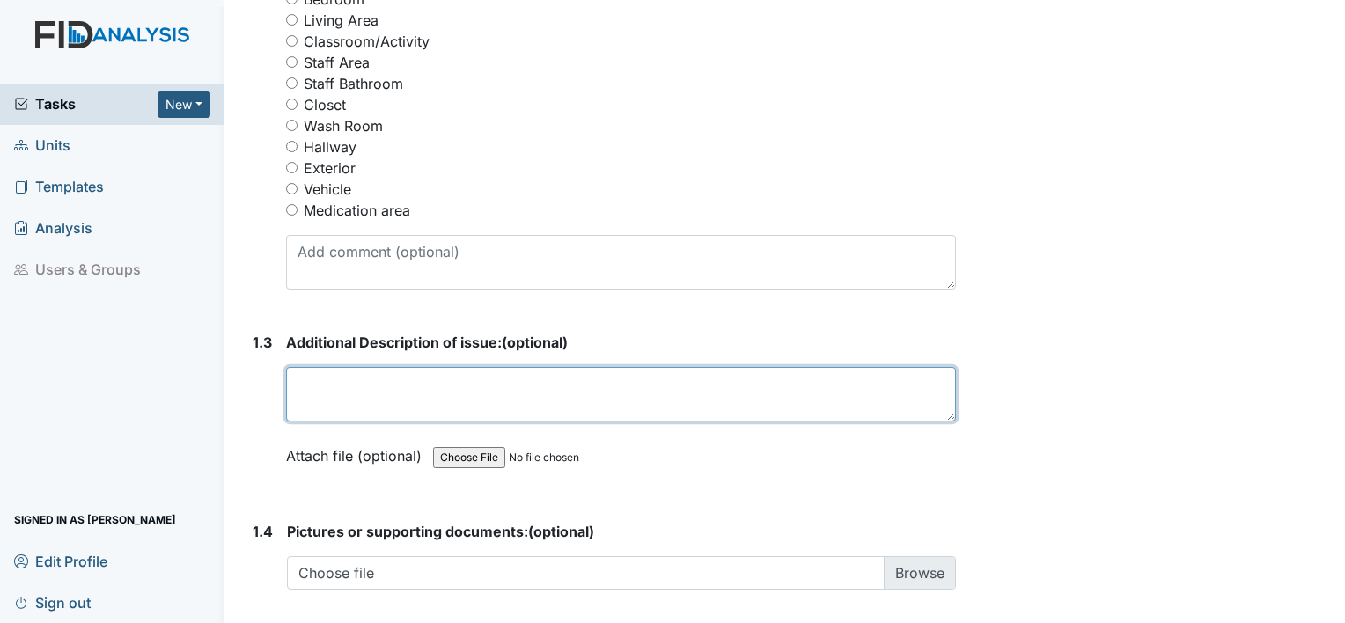
click at [336, 378] on textarea at bounding box center [621, 394] width 670 height 55
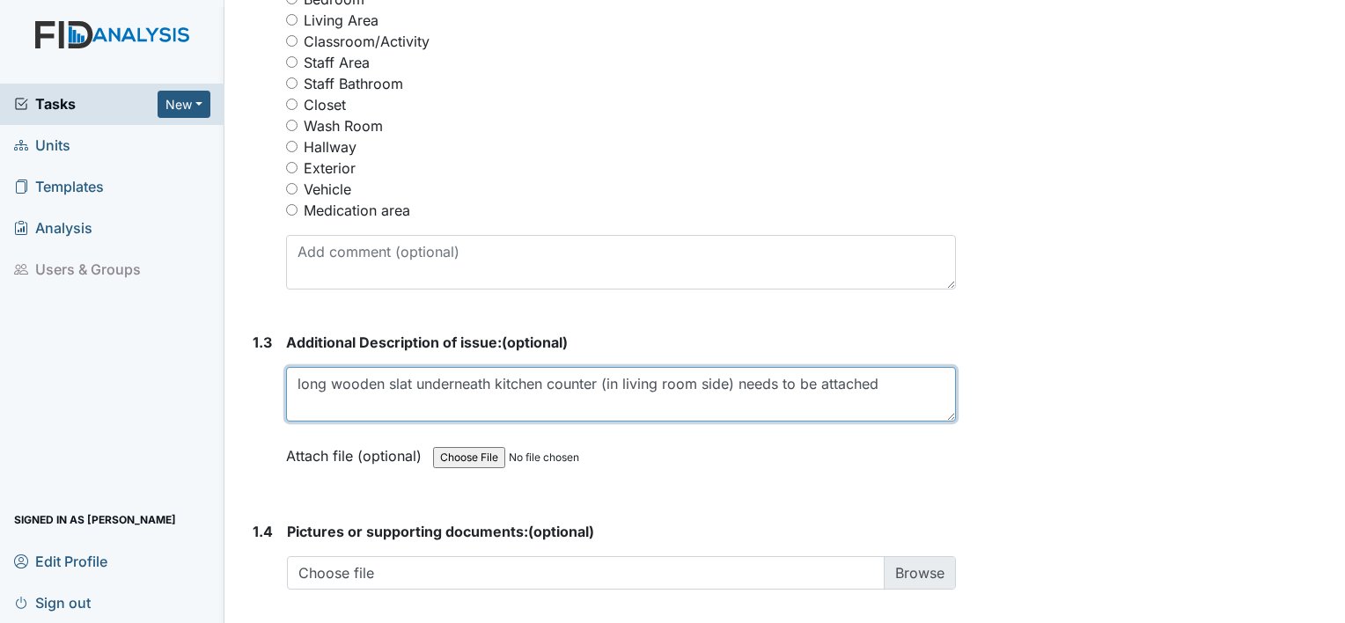
click at [817, 384] on textarea "long wooden slat underneath kitchen counter (in living room side) needs to be a…" at bounding box center [621, 394] width 670 height 55
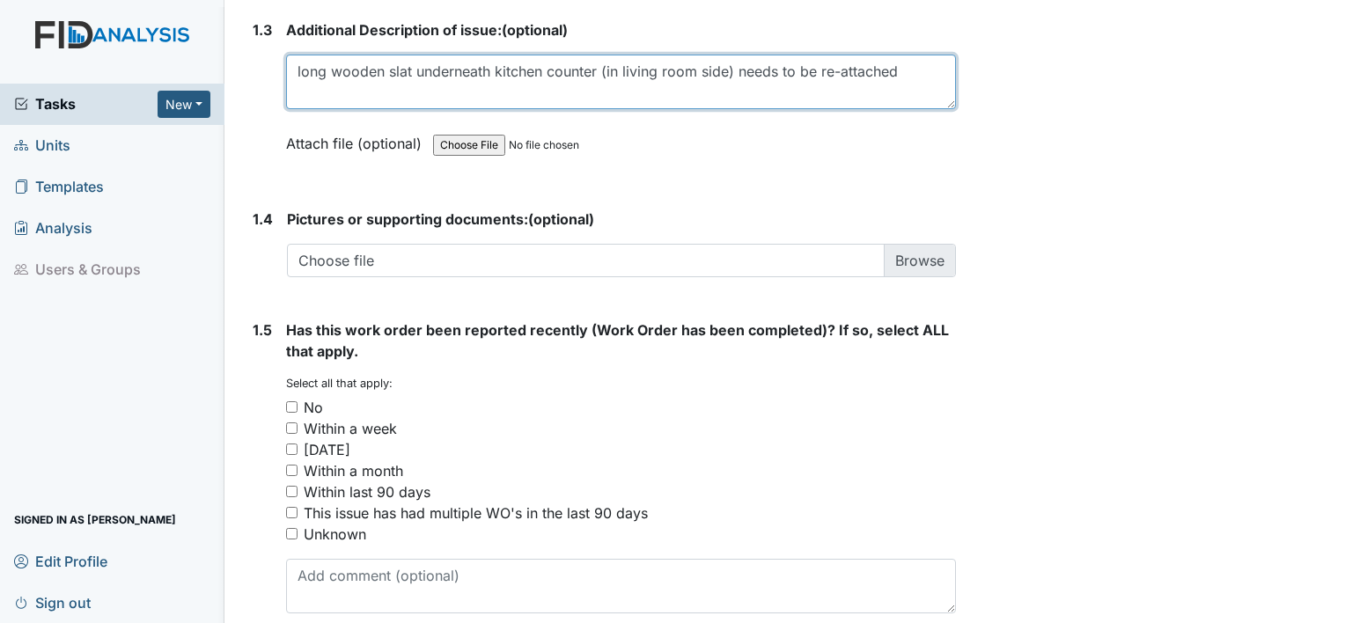
scroll to position [1304, 0]
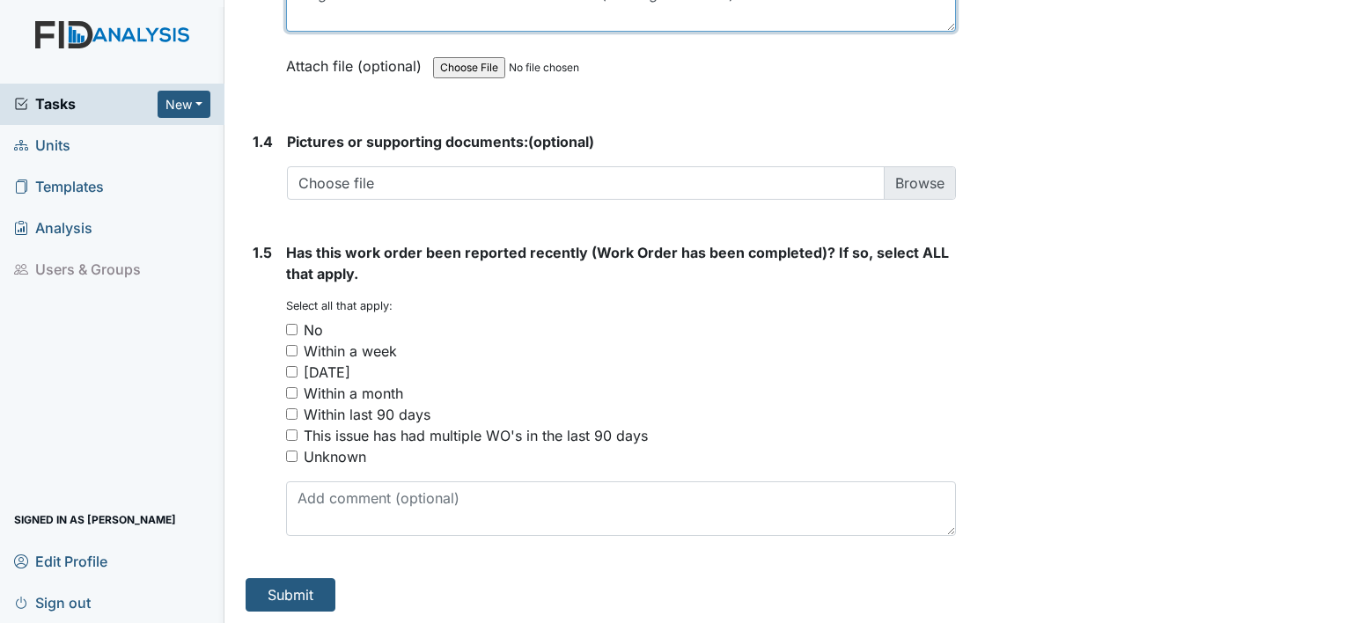
type textarea "long wooden slat underneath kitchen counter (in living room side) needs to be r…"
click at [350, 457] on div "Unknown" at bounding box center [335, 456] width 62 height 21
click at [297, 457] on input "Unknown" at bounding box center [291, 456] width 11 height 11
checkbox input "true"
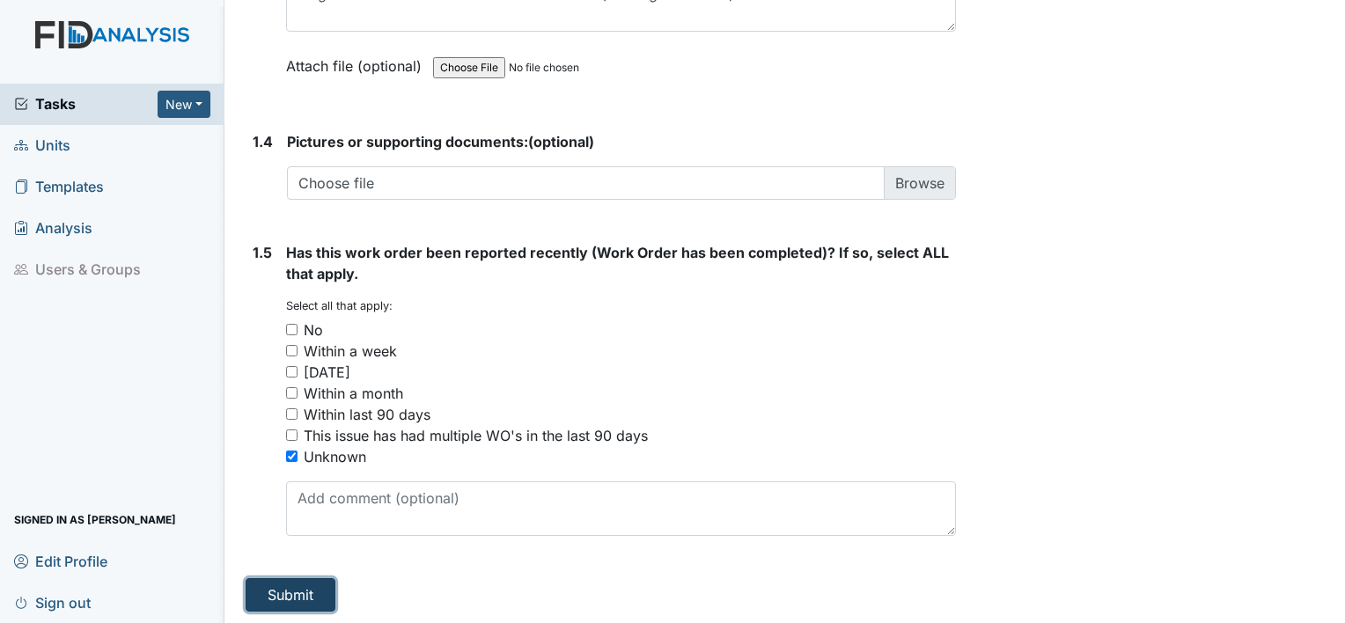
click at [303, 581] on button "Submit" at bounding box center [291, 594] width 90 height 33
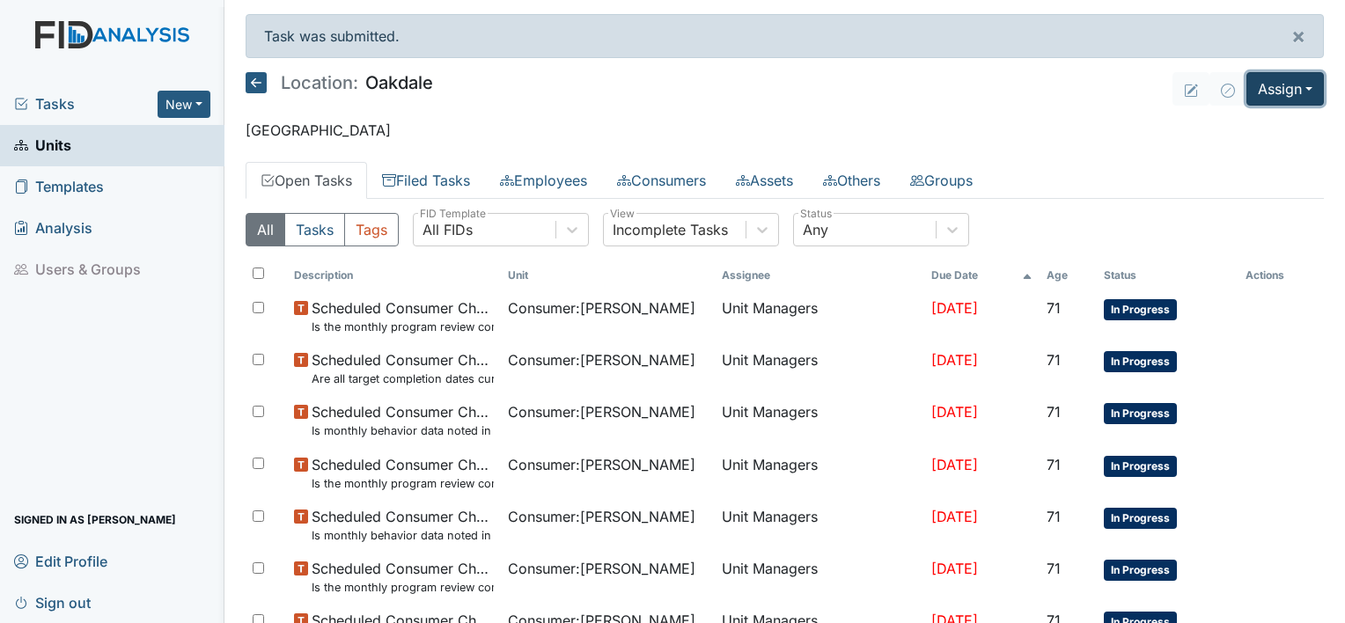
click at [1281, 81] on button "Assign" at bounding box center [1284, 88] width 77 height 33
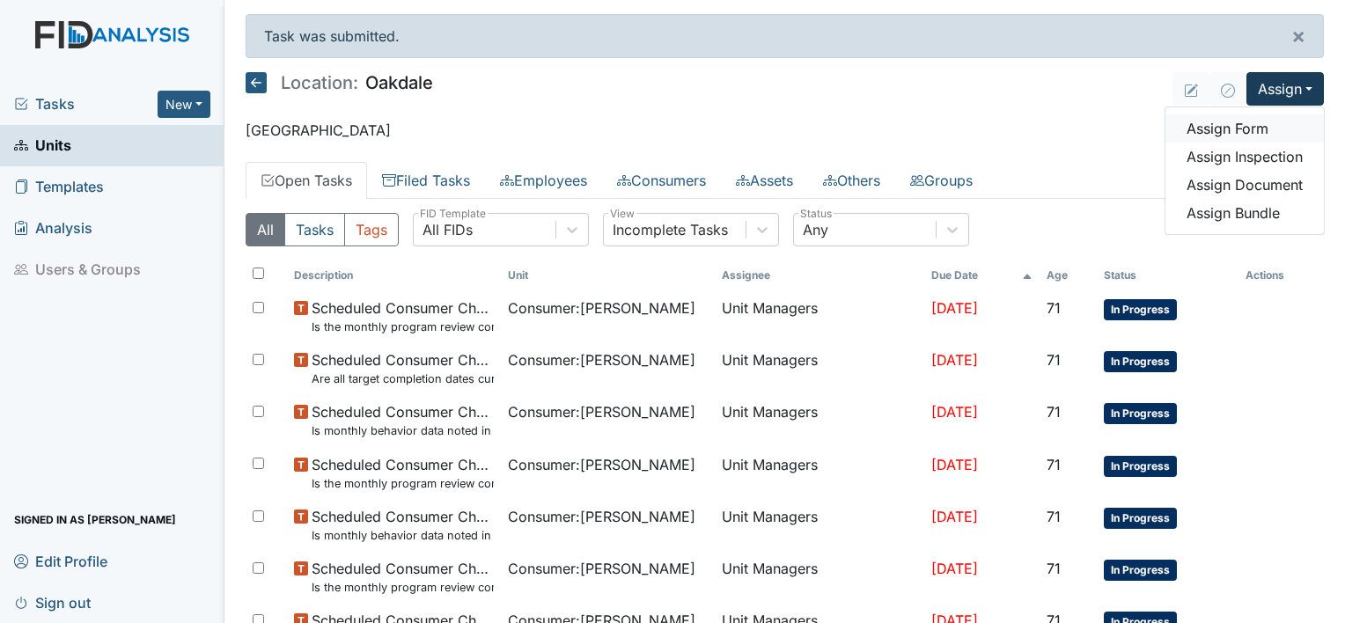
click at [1229, 136] on link "Assign Form" at bounding box center [1244, 128] width 158 height 28
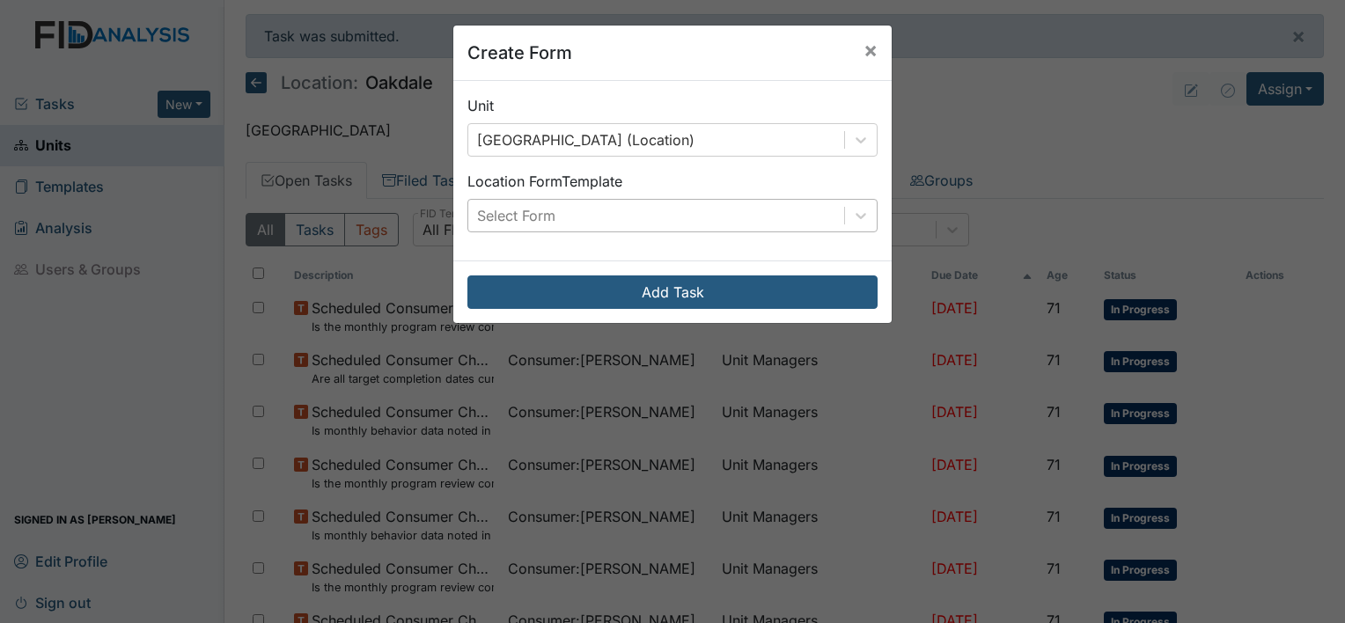
click at [795, 226] on div "Select Form" at bounding box center [656, 216] width 376 height 32
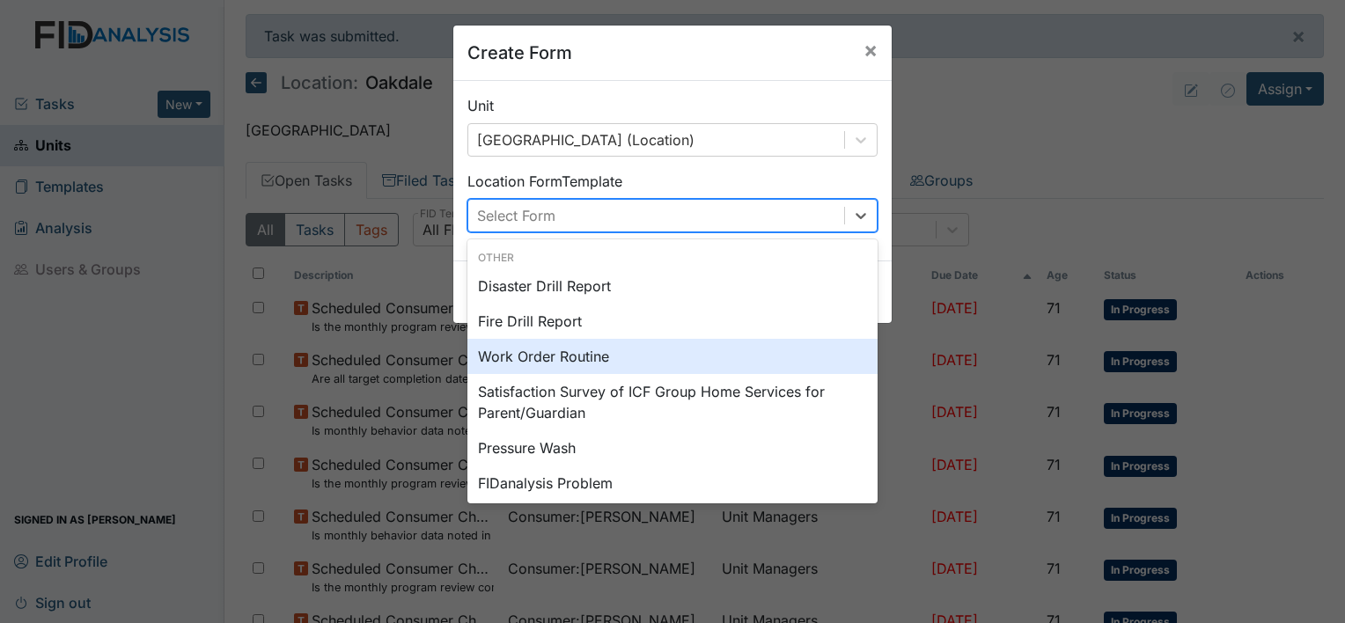
click at [735, 353] on div "Work Order Routine" at bounding box center [672, 356] width 410 height 35
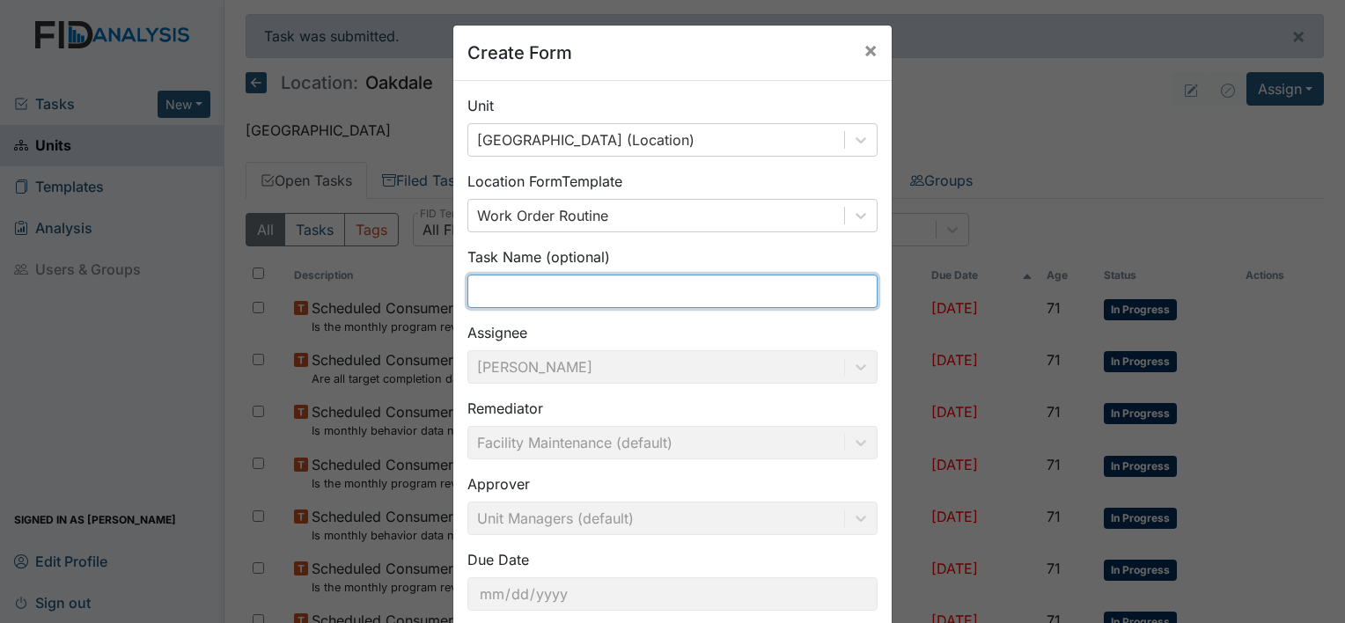
click at [701, 296] on input "text" at bounding box center [672, 291] width 410 height 33
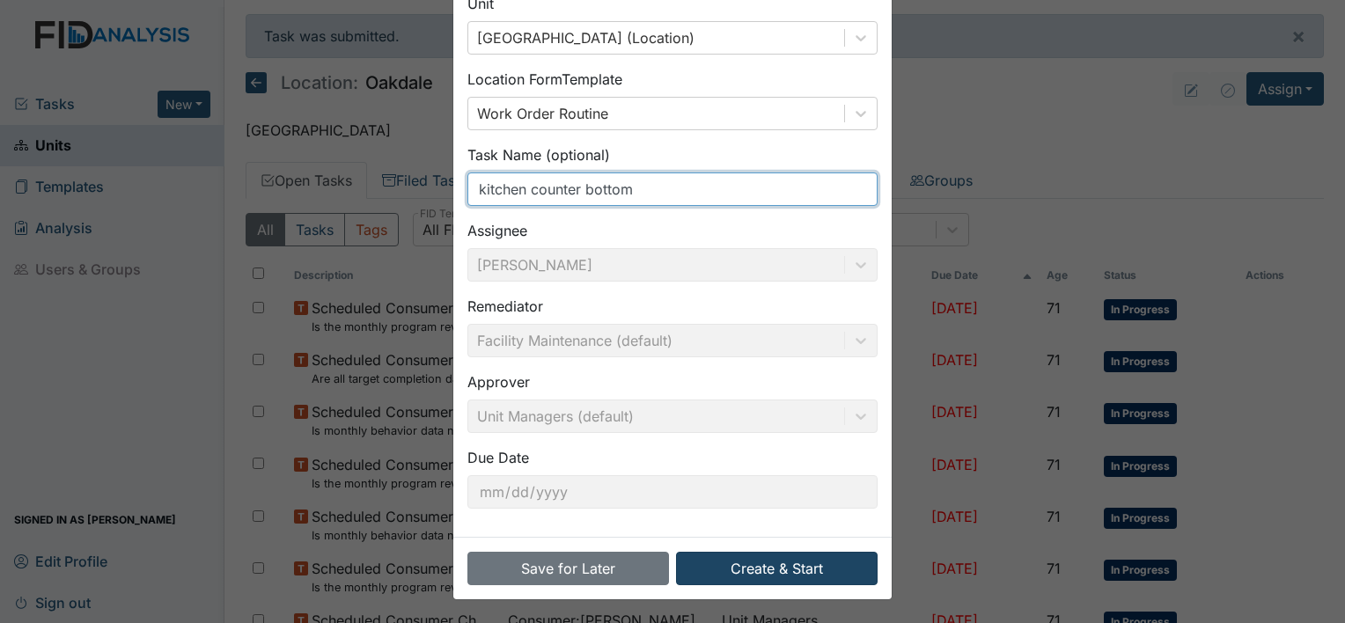
type input "kitchen counter bottom"
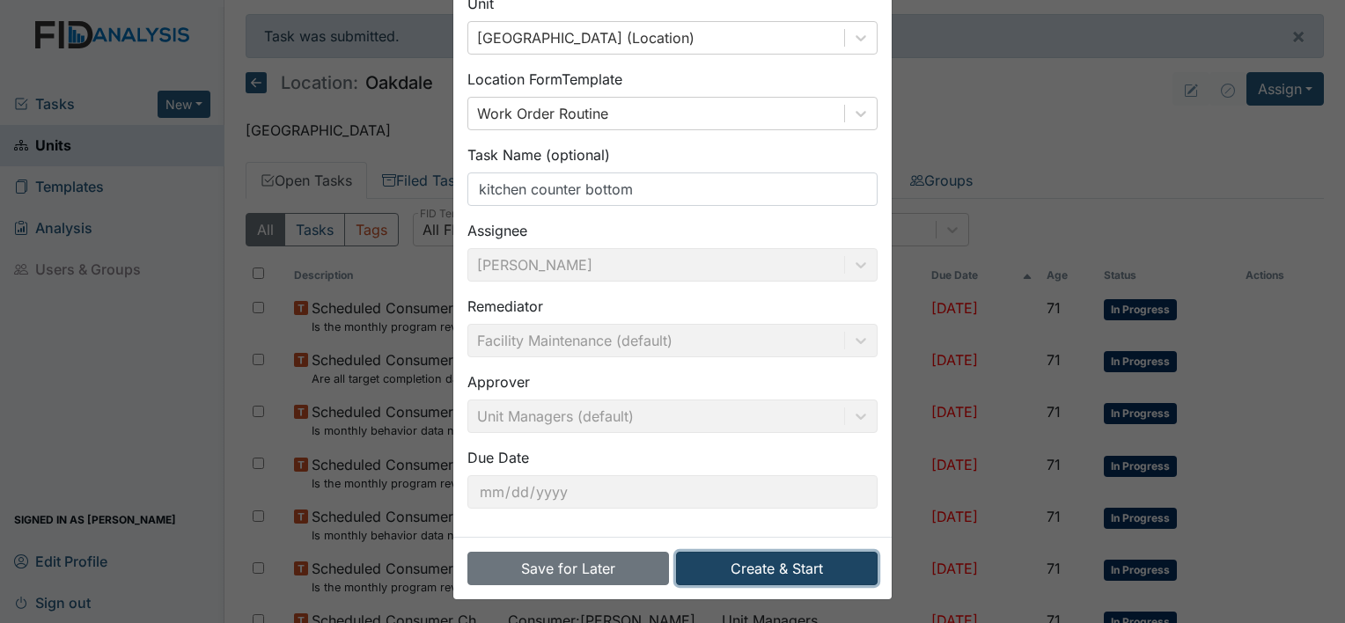
click at [765, 563] on button "Create & Start" at bounding box center [777, 568] width 202 height 33
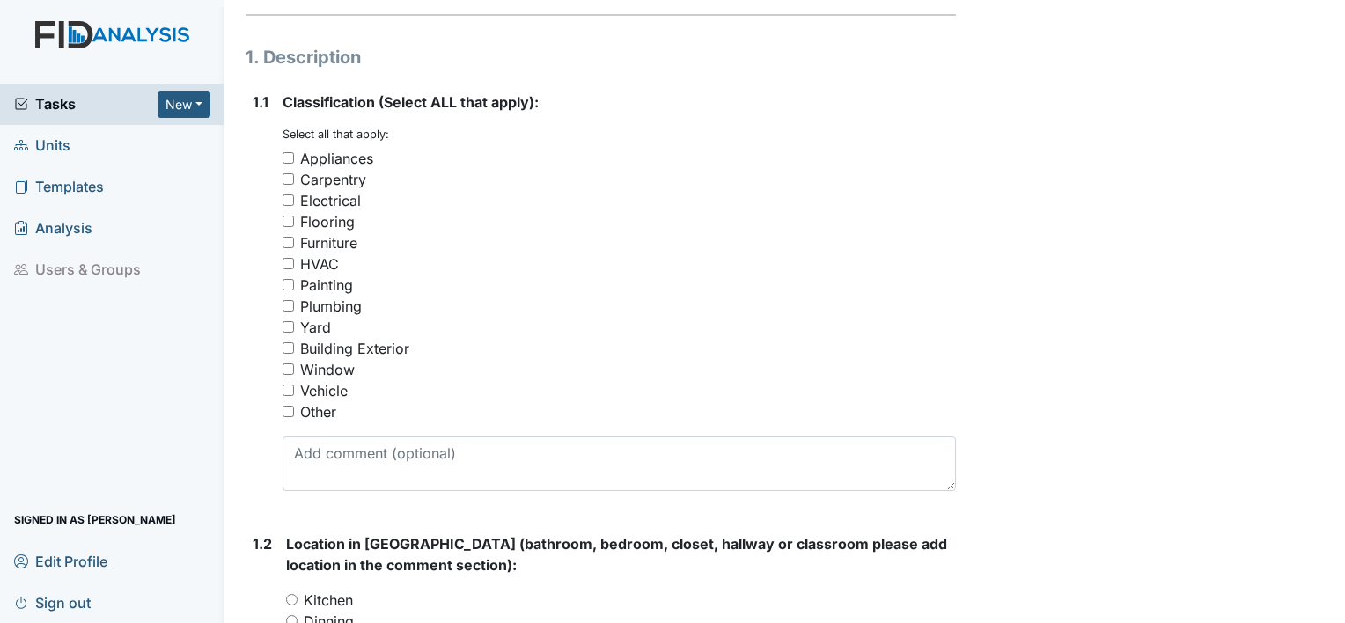
scroll to position [255, 0]
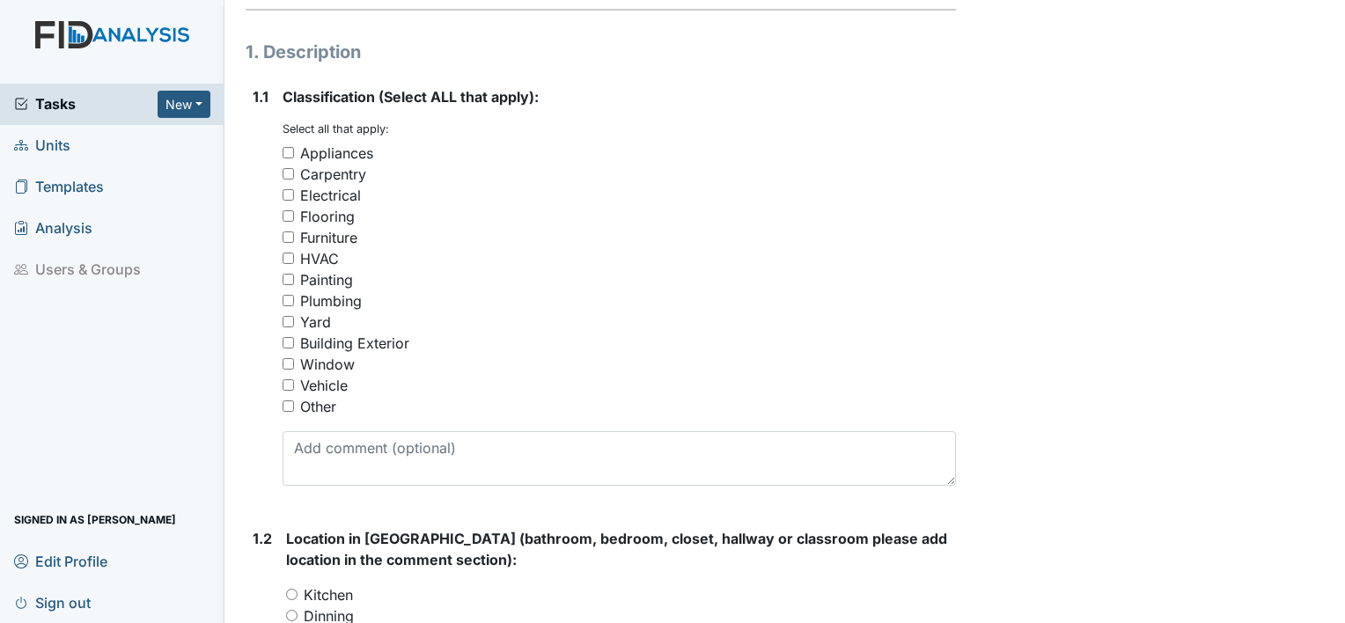
click at [347, 172] on div "Carpentry" at bounding box center [333, 174] width 66 height 21
click at [294, 172] on input "Carpentry" at bounding box center [287, 173] width 11 height 11
checkbox input "true"
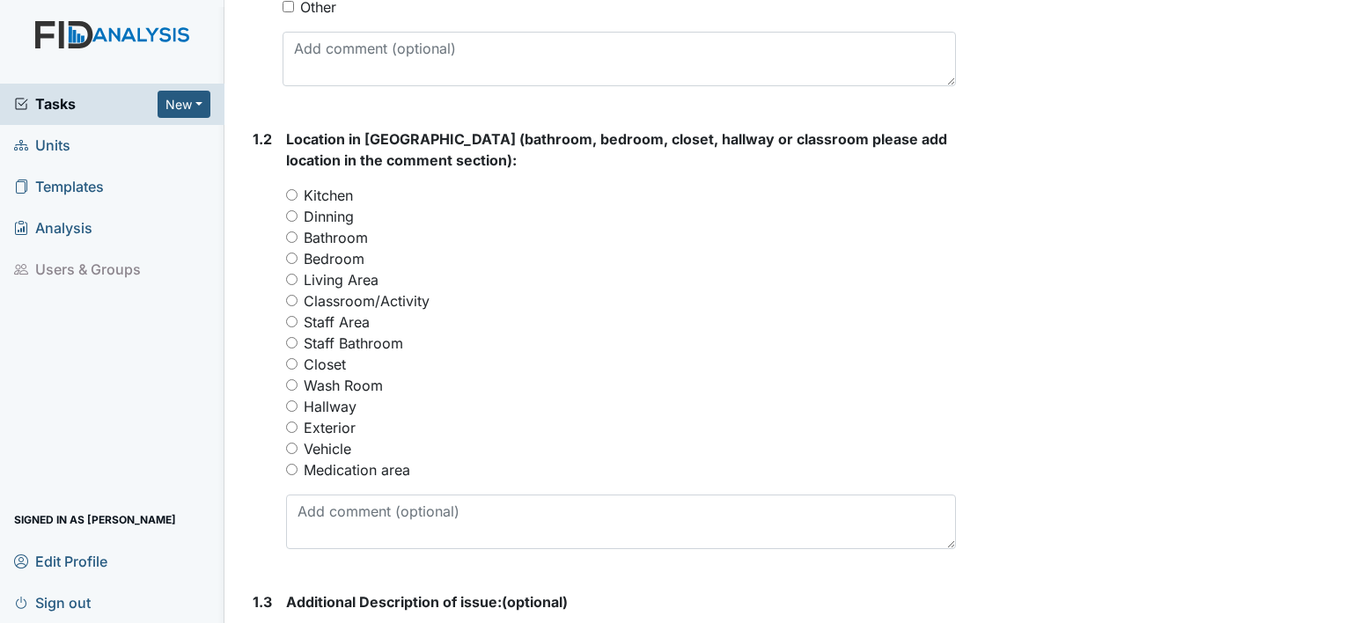
scroll to position [657, 0]
click at [341, 187] on label "Kitchen" at bounding box center [328, 193] width 49 height 21
click at [297, 187] on input "Kitchen" at bounding box center [291, 192] width 11 height 11
radio input "true"
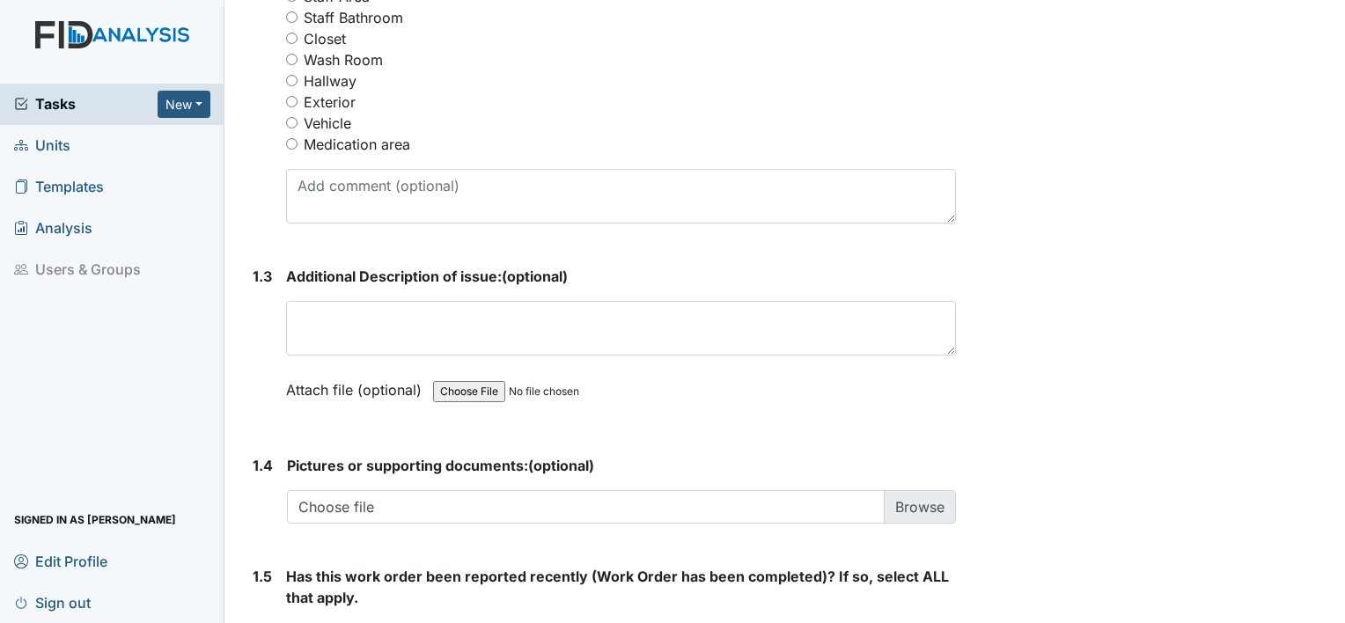
scroll to position [960, 0]
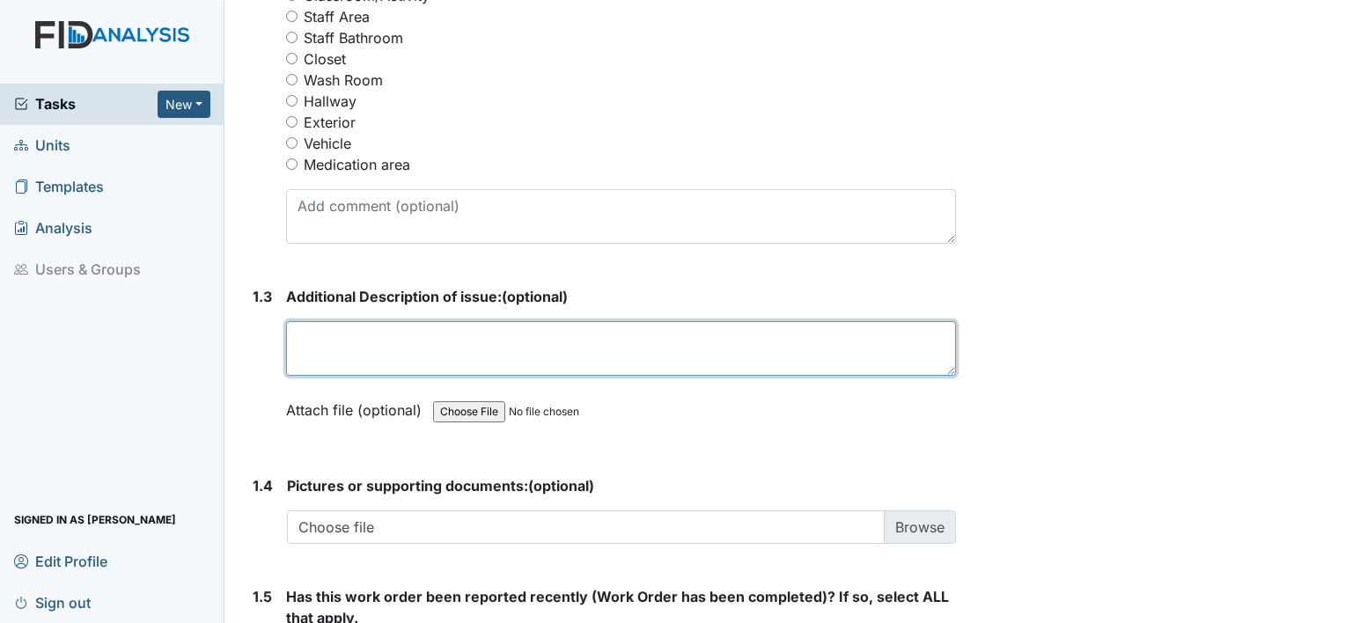
click at [424, 357] on textarea at bounding box center [621, 348] width 670 height 55
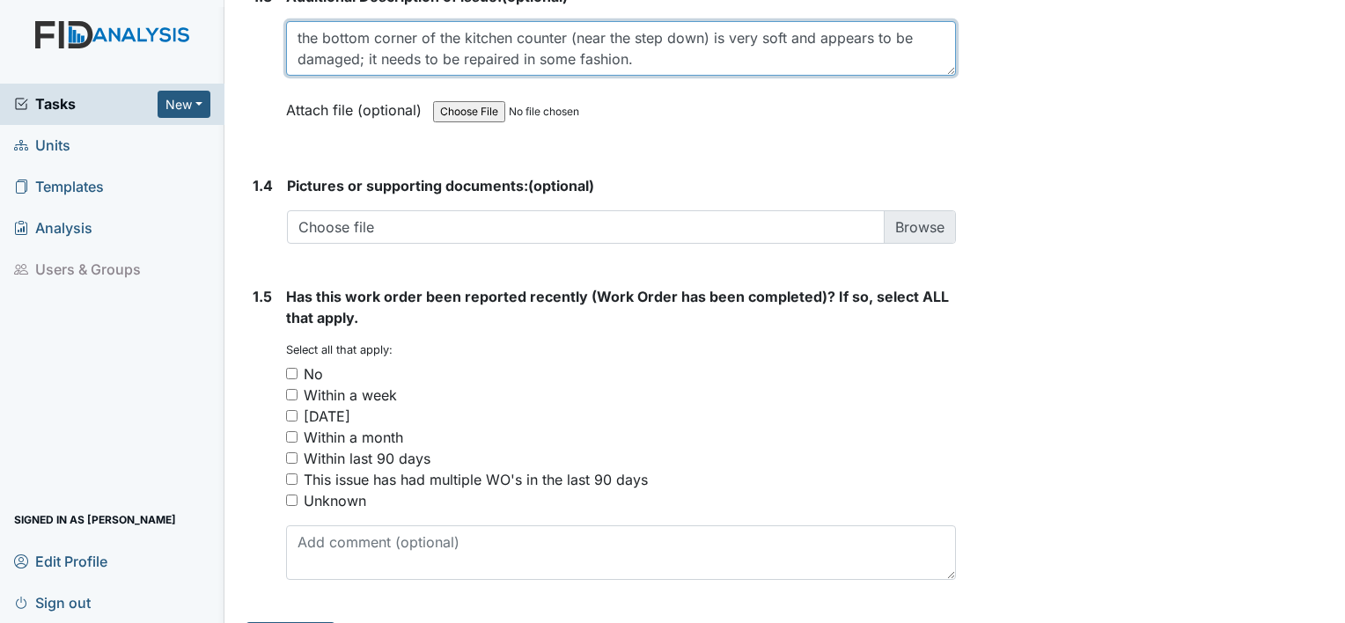
scroll to position [1304, 0]
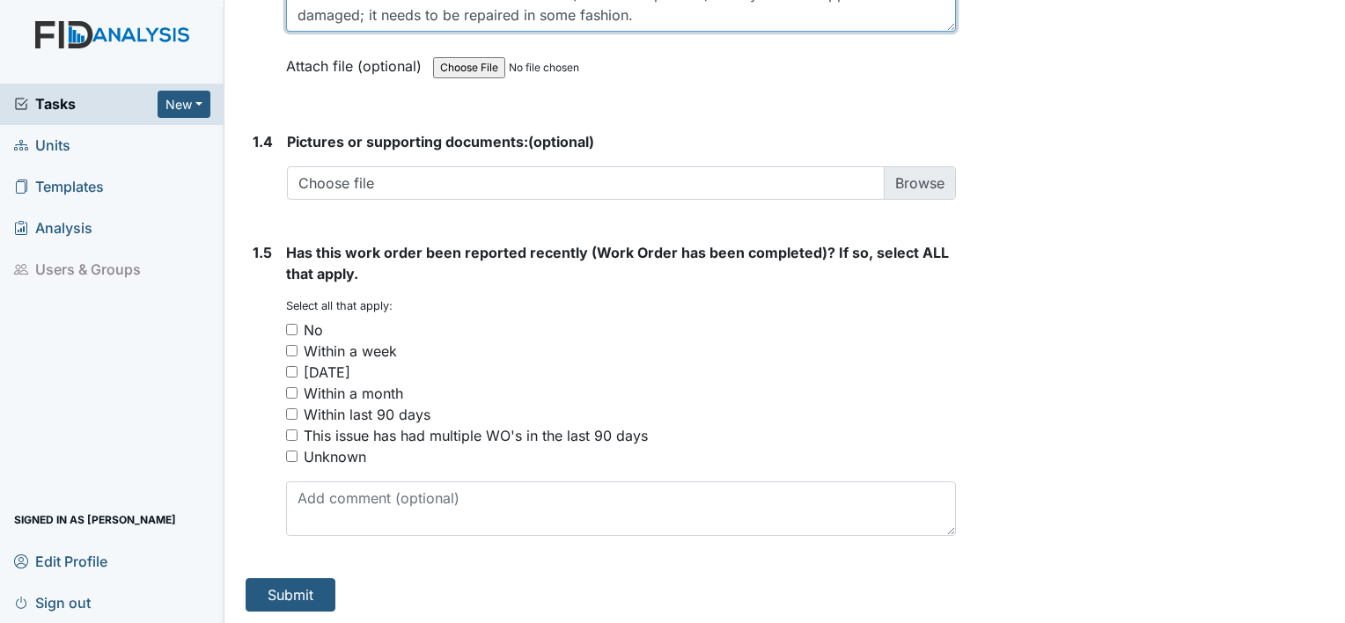
type textarea "the bottom corner of the kitchen counter (near the step down) is very soft and …"
click at [313, 457] on div "Unknown" at bounding box center [335, 456] width 62 height 21
click at [297, 457] on input "Unknown" at bounding box center [291, 456] width 11 height 11
checkbox input "true"
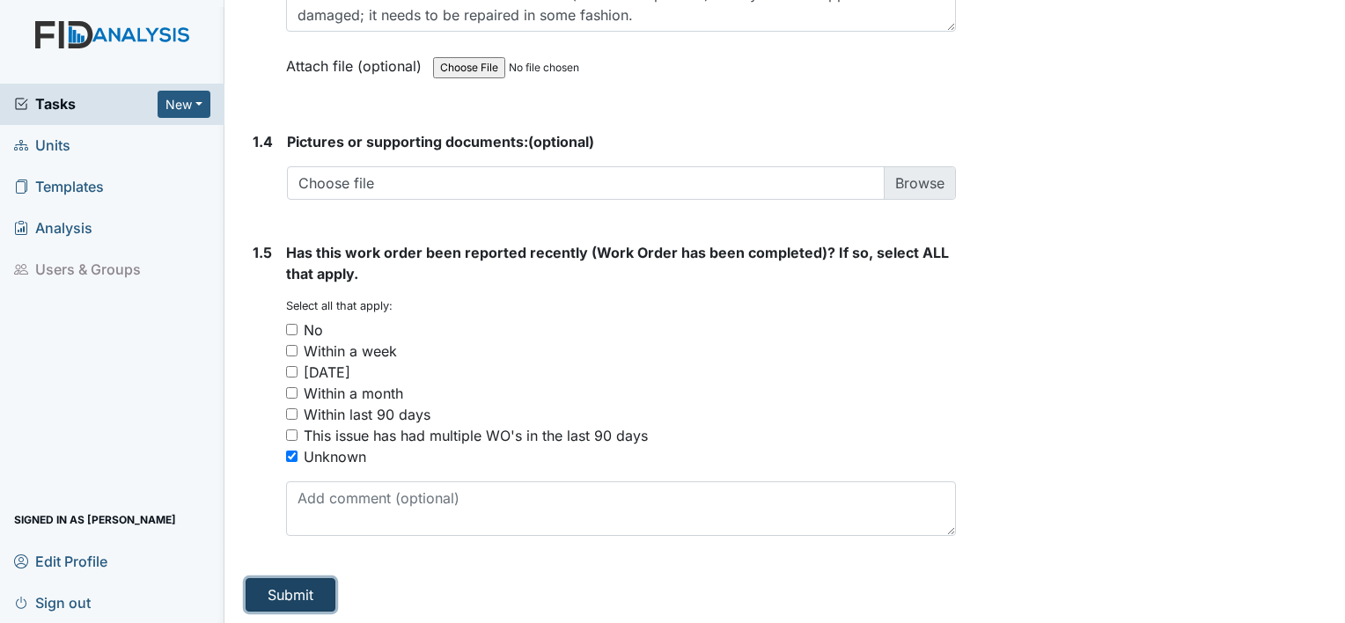
click at [292, 590] on button "Submit" at bounding box center [291, 594] width 90 height 33
